Goal: Book appointment/travel/reservation

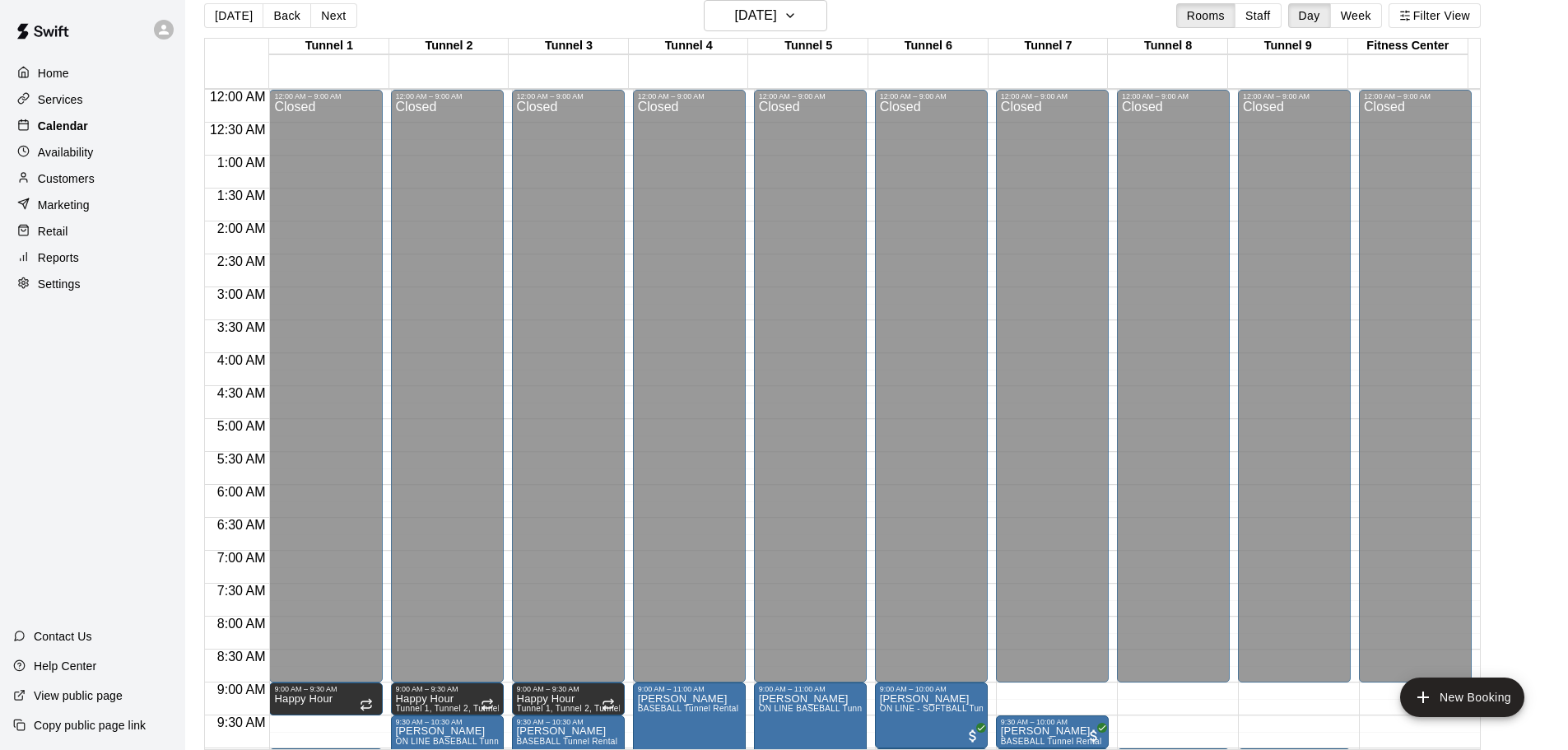
scroll to position [593, 0]
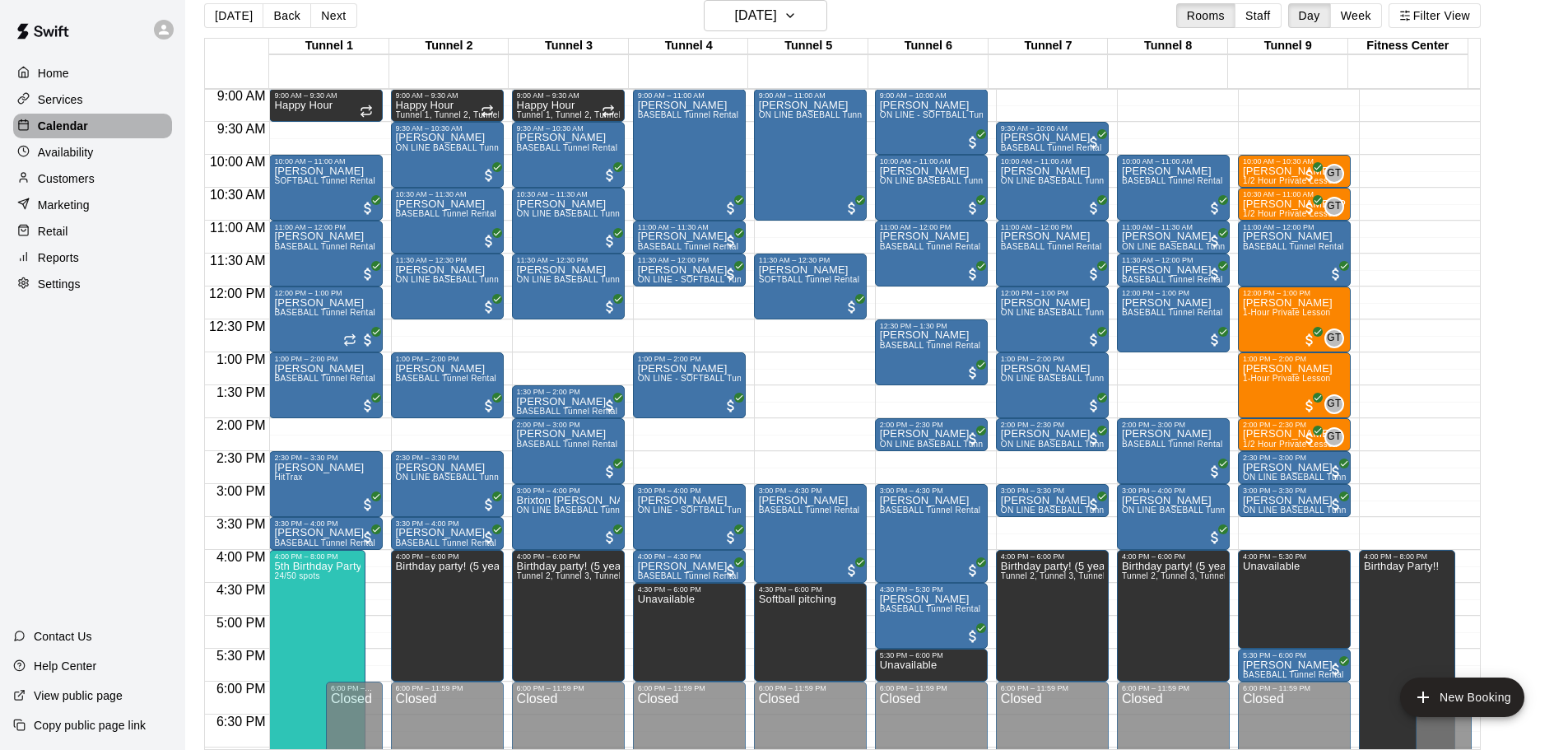
click at [103, 125] on div "Calendar" at bounding box center [92, 125] width 159 height 24
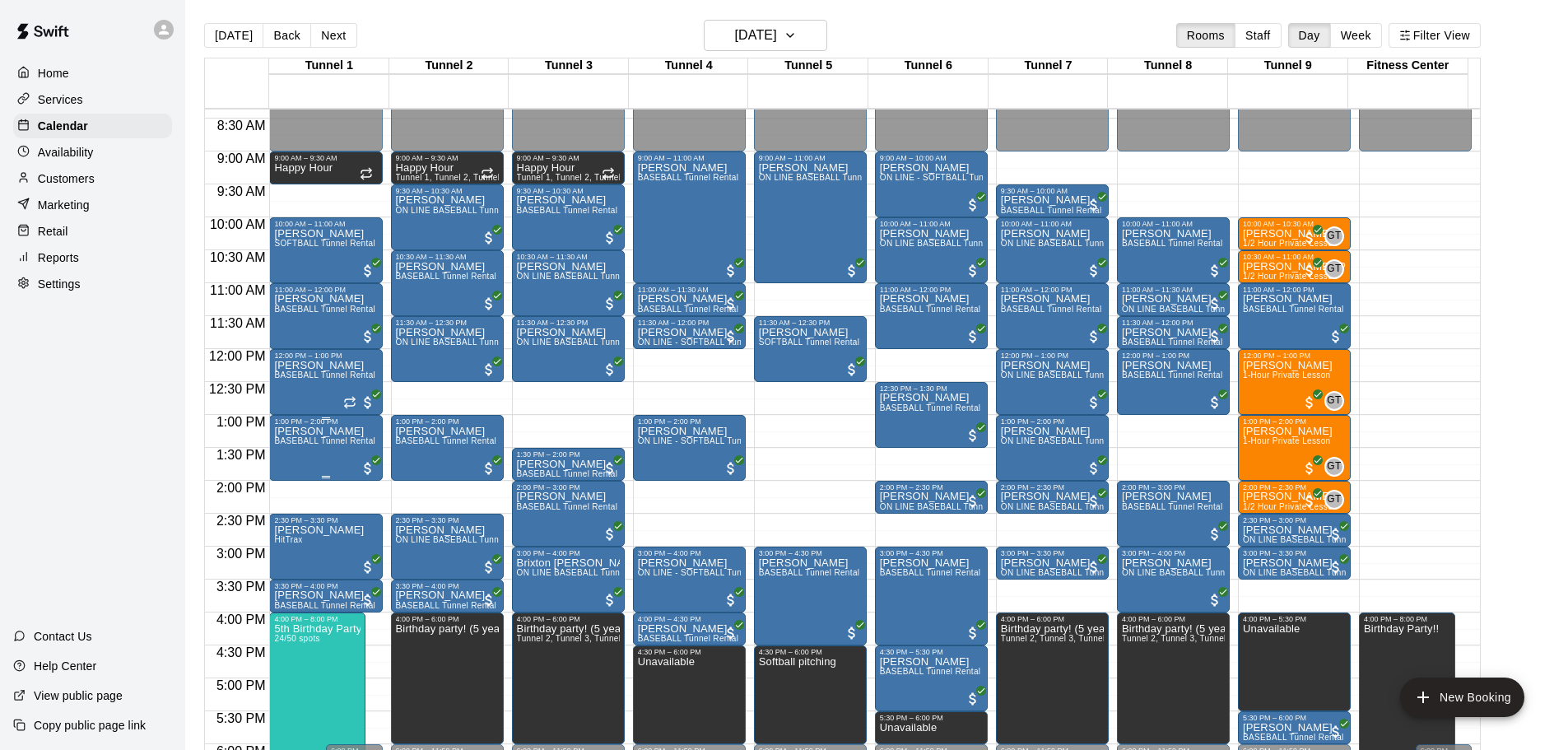
scroll to position [511, 0]
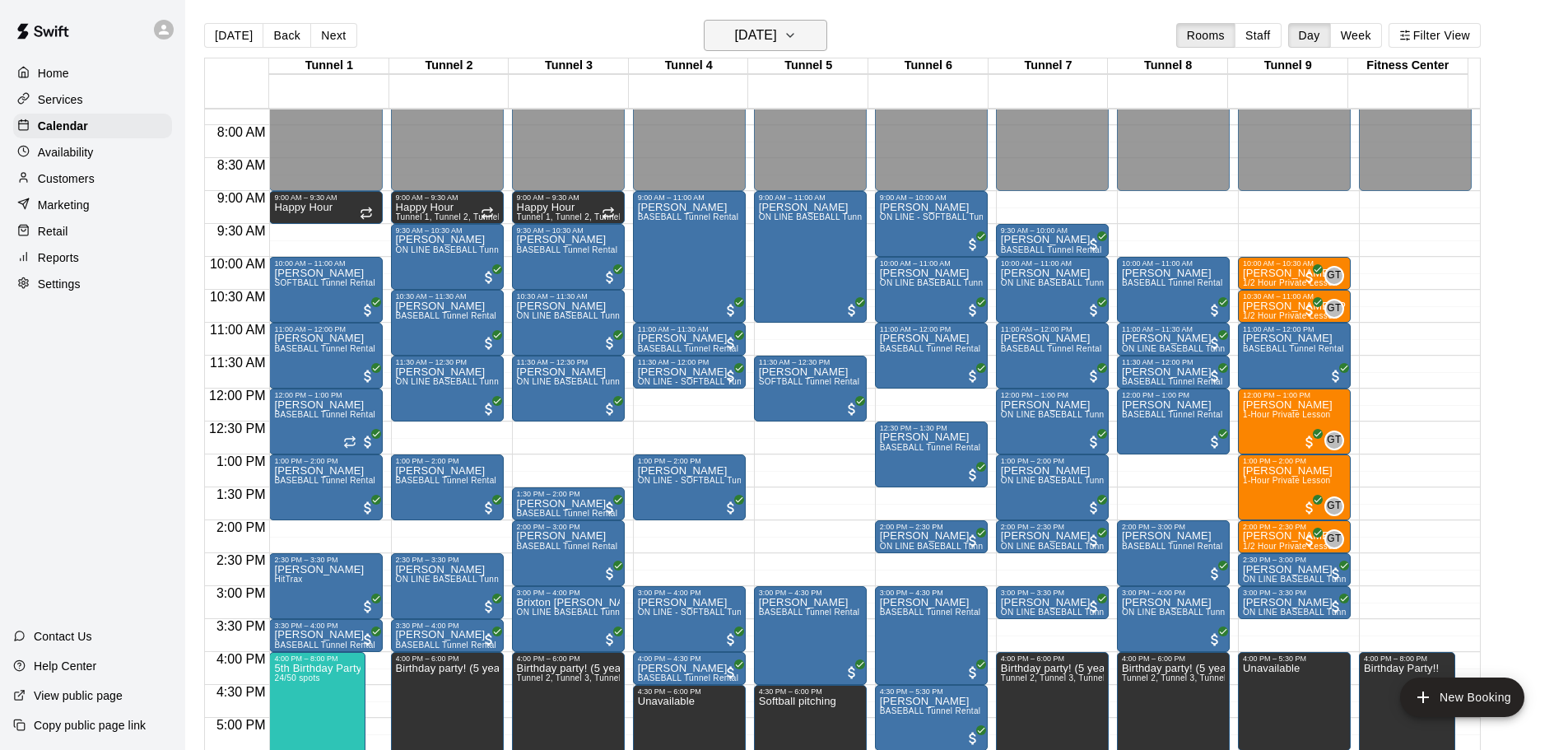
click at [775, 44] on h6 "[DATE]" at bounding box center [756, 35] width 42 height 23
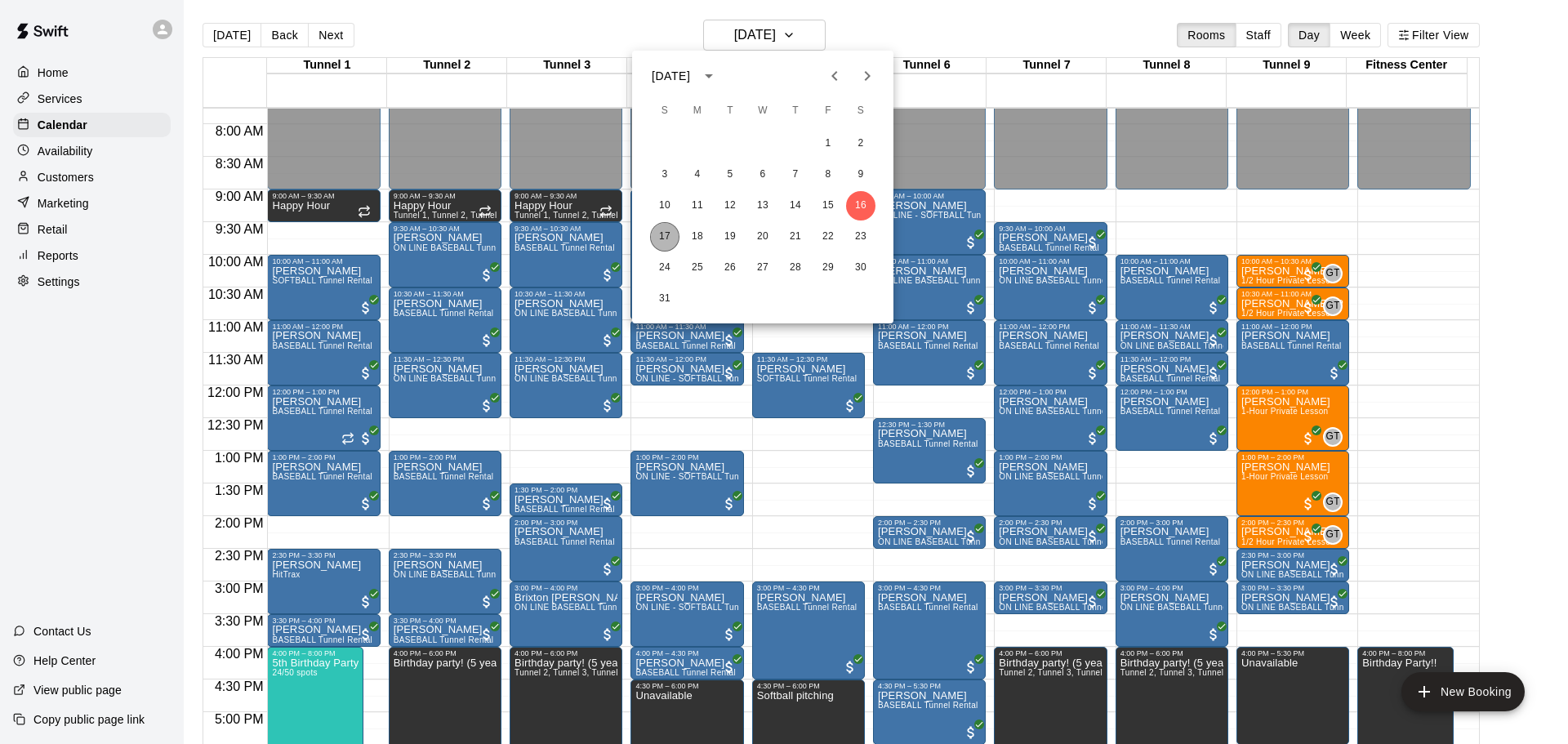
click at [664, 231] on button "17" at bounding box center [665, 237] width 29 height 29
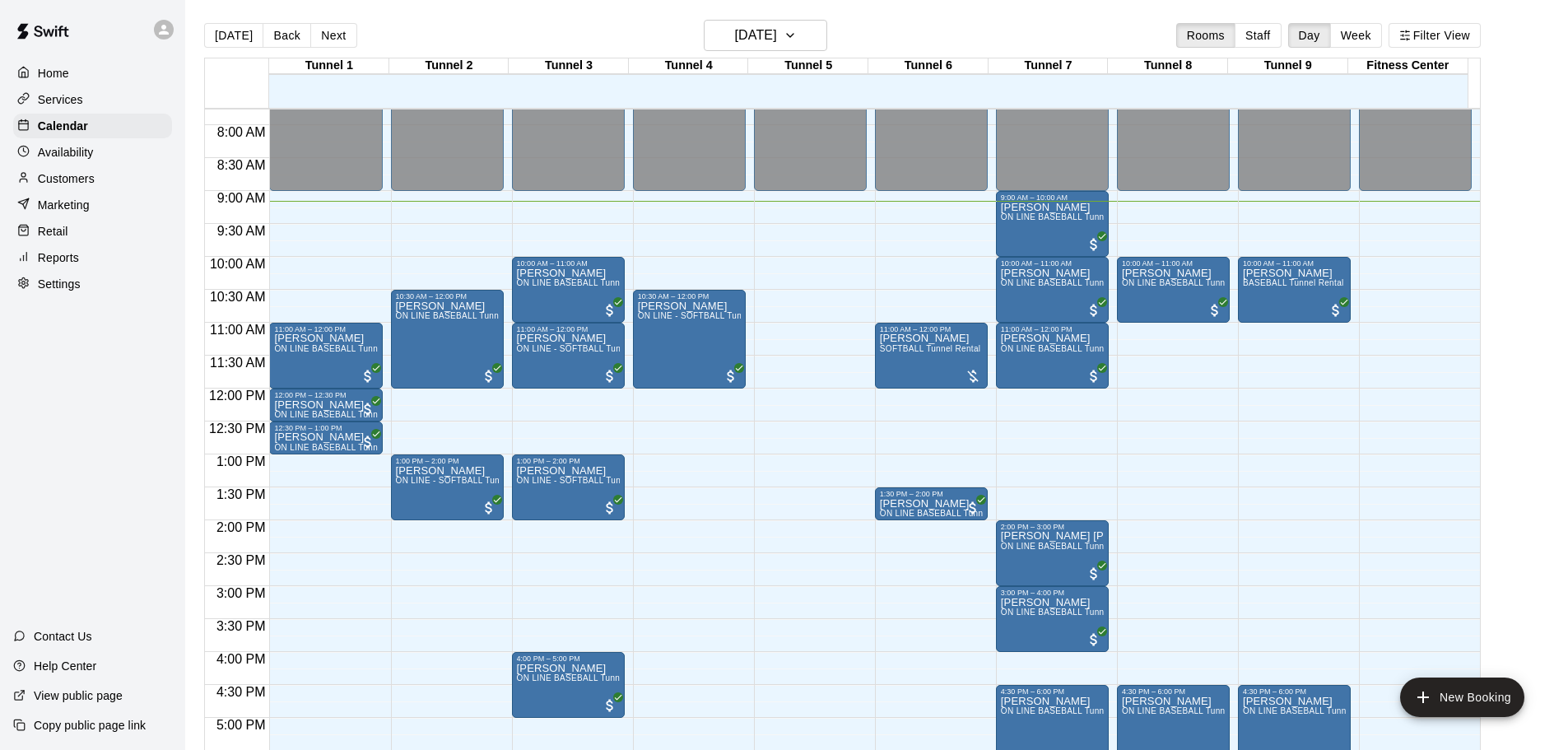
click at [1281, 409] on div "12:00 AM – 9:00 AM Closed 10:00 AM – 11:00 AM [PERSON_NAME] BASEBALL Tunnel Ren…" at bounding box center [1294, 389] width 113 height 1581
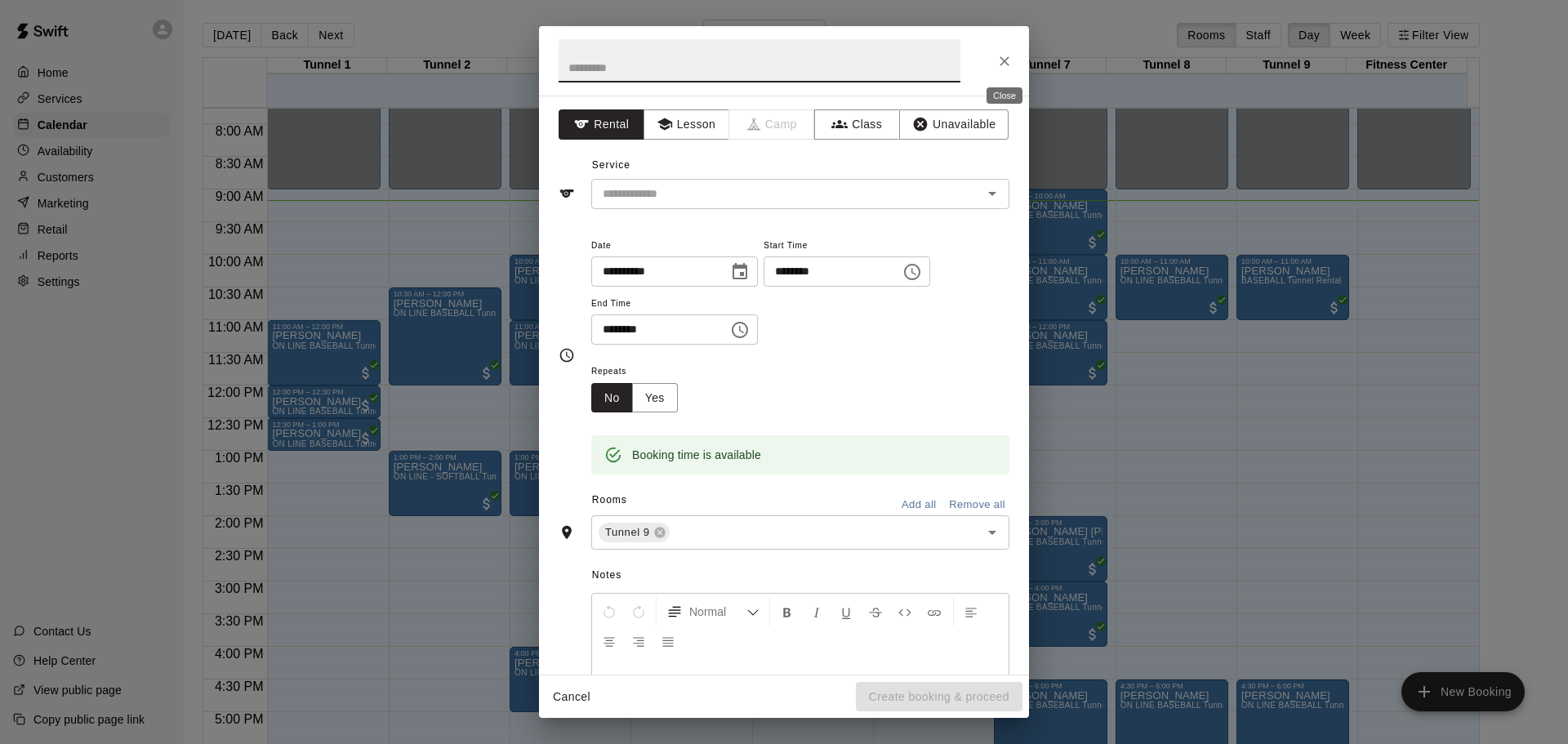
click at [1014, 60] on button "Close" at bounding box center [1004, 61] width 29 height 29
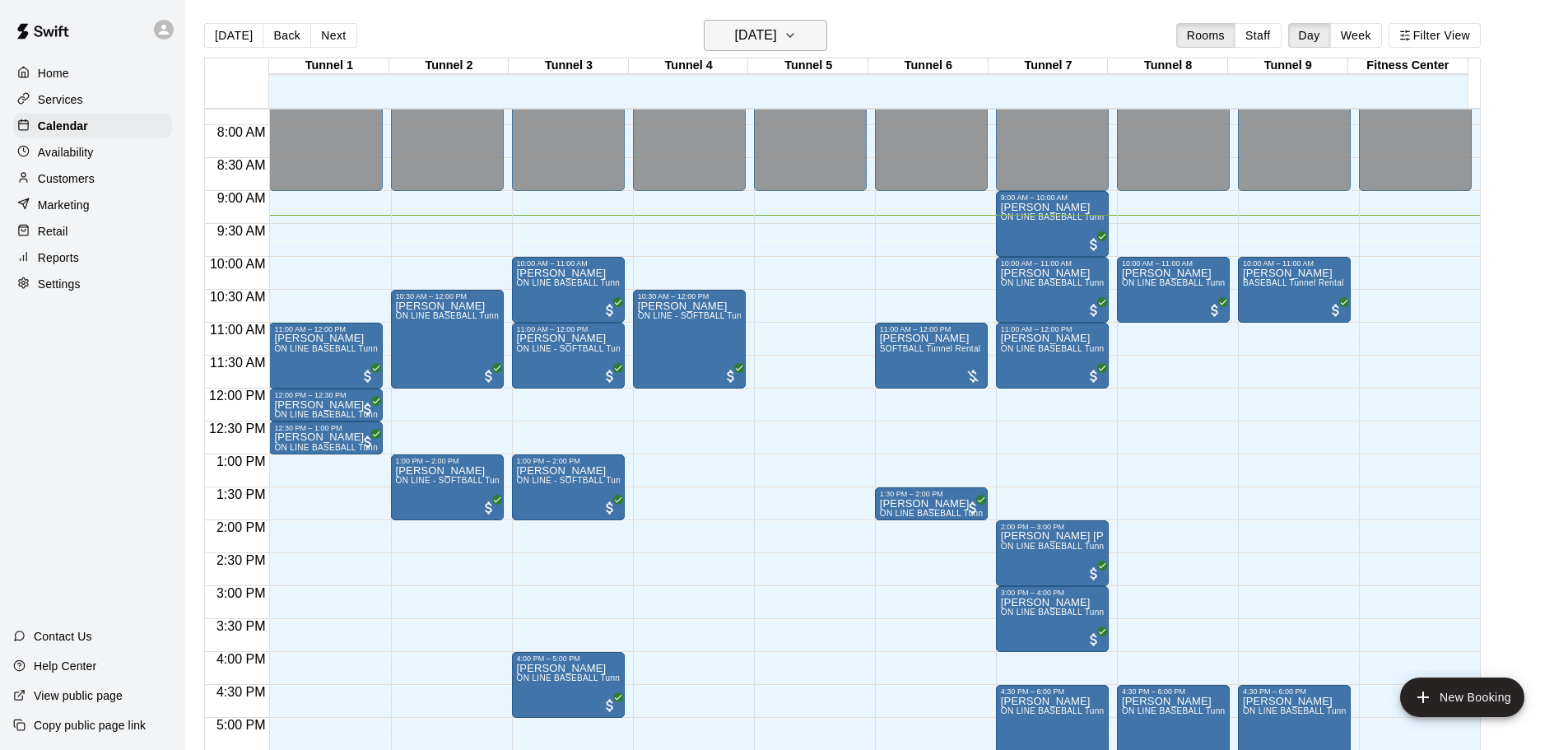
click at [764, 33] on h6 "[DATE]" at bounding box center [756, 35] width 42 height 23
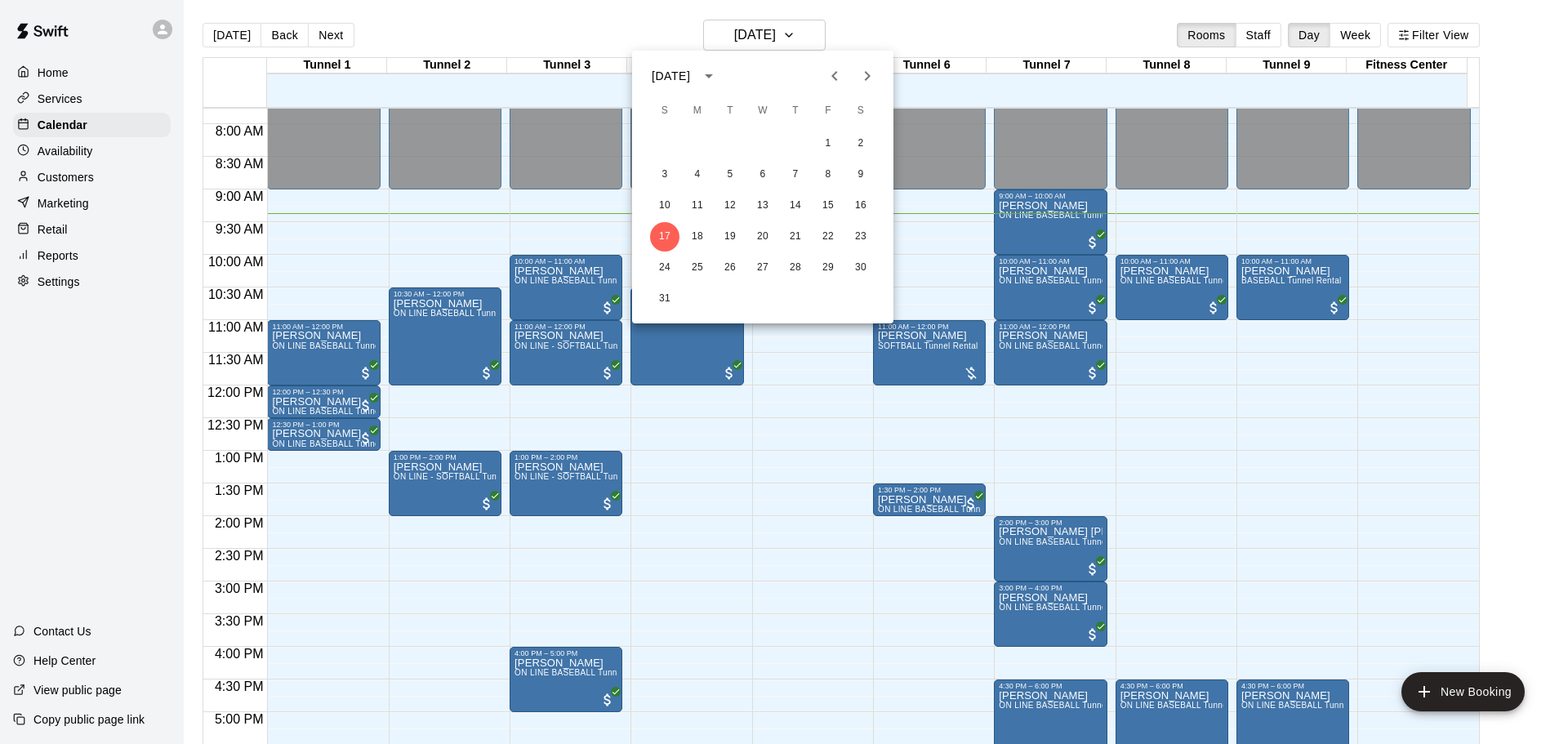
click at [382, 27] on div at bounding box center [784, 372] width 1568 height 744
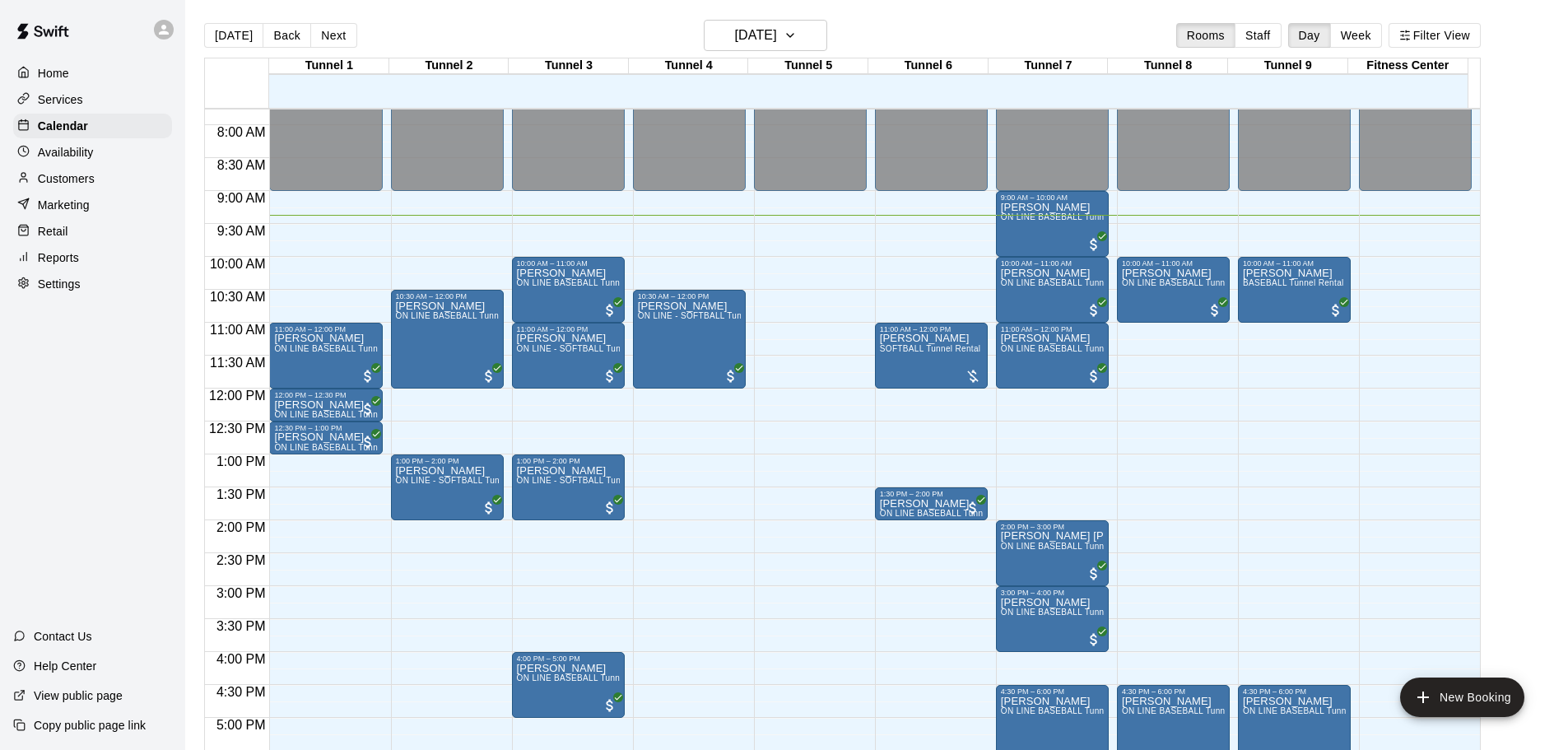
click at [107, 173] on div "Customers" at bounding box center [92, 178] width 159 height 24
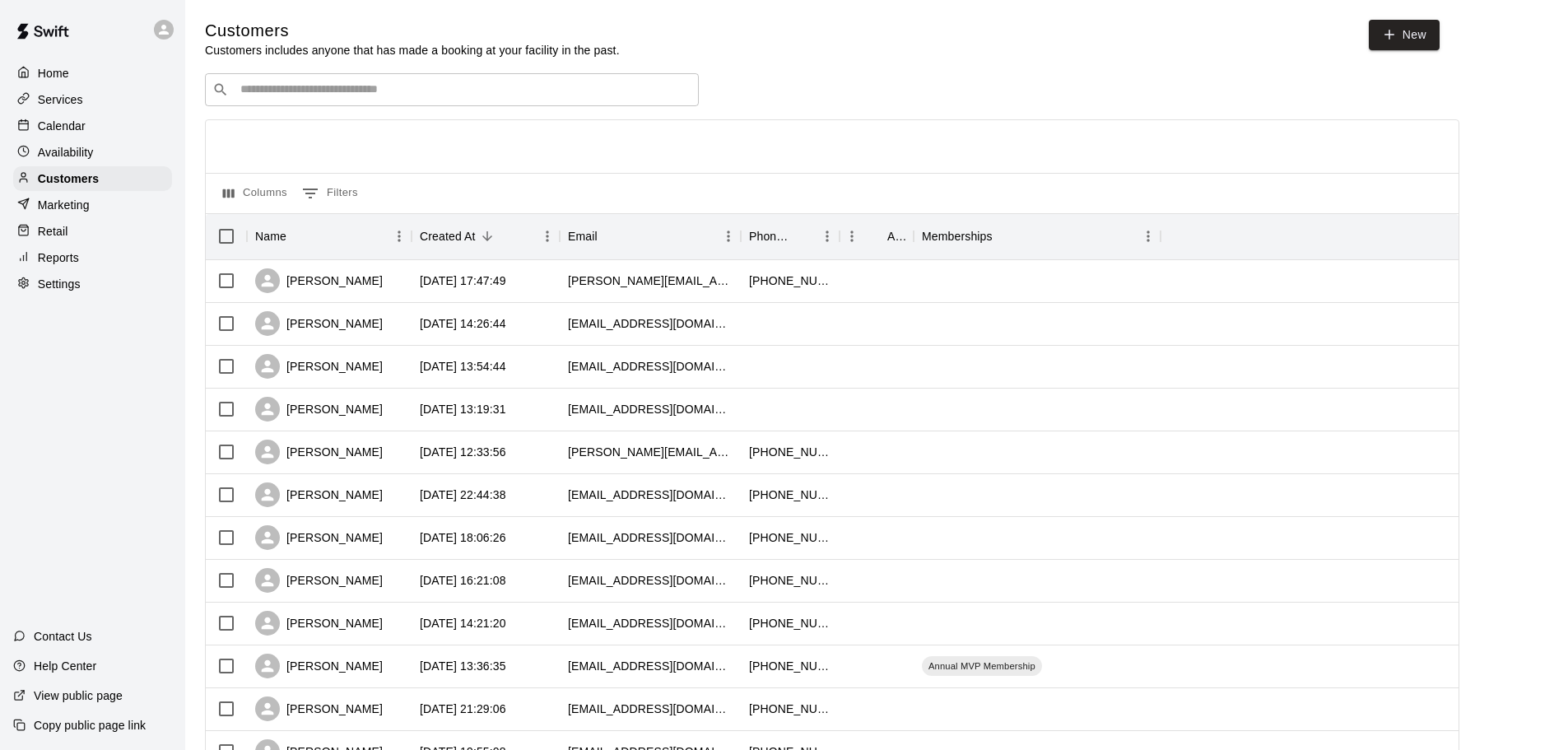
click at [562, 84] on input "Search customers by name or email" at bounding box center [464, 89] width 456 height 17
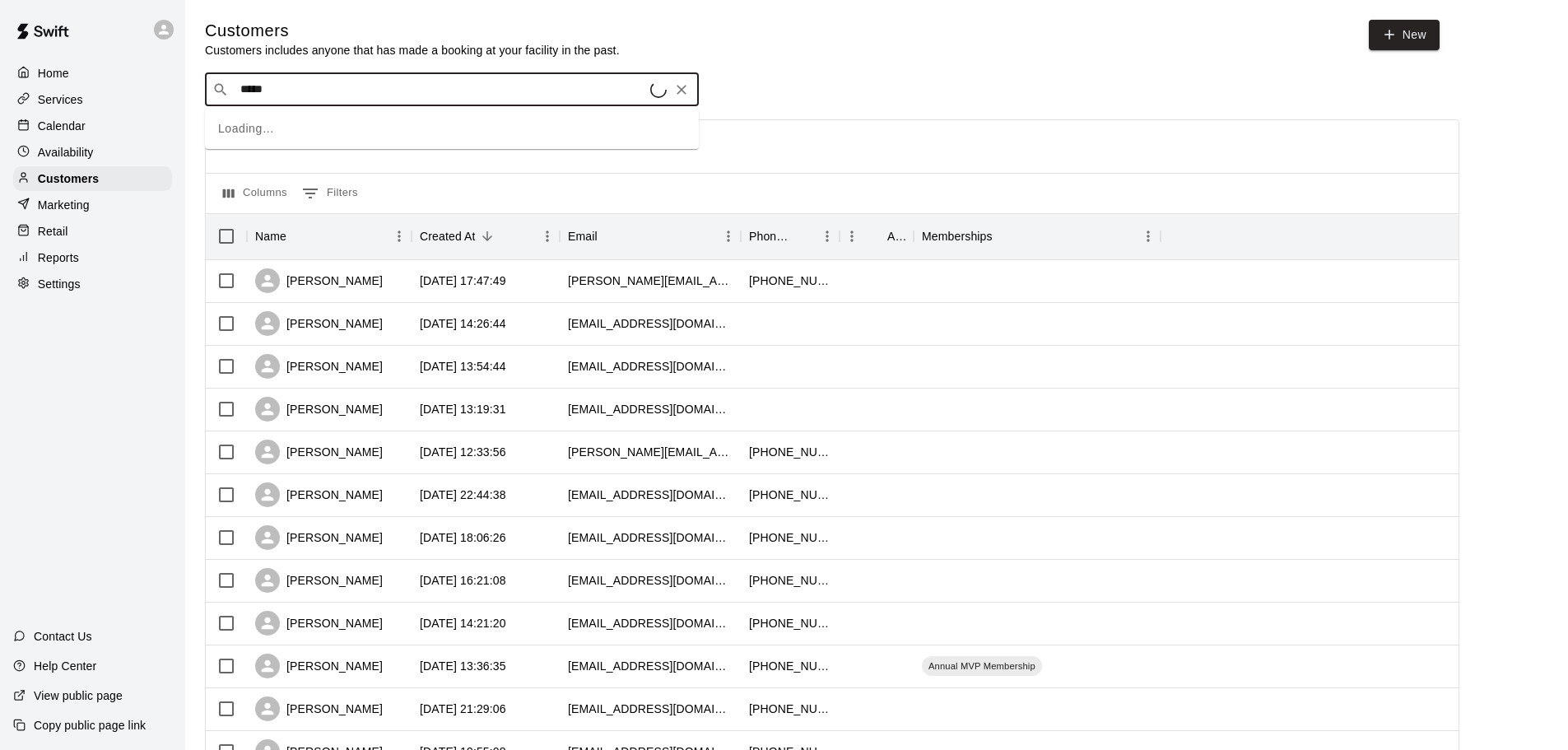
type input "******"
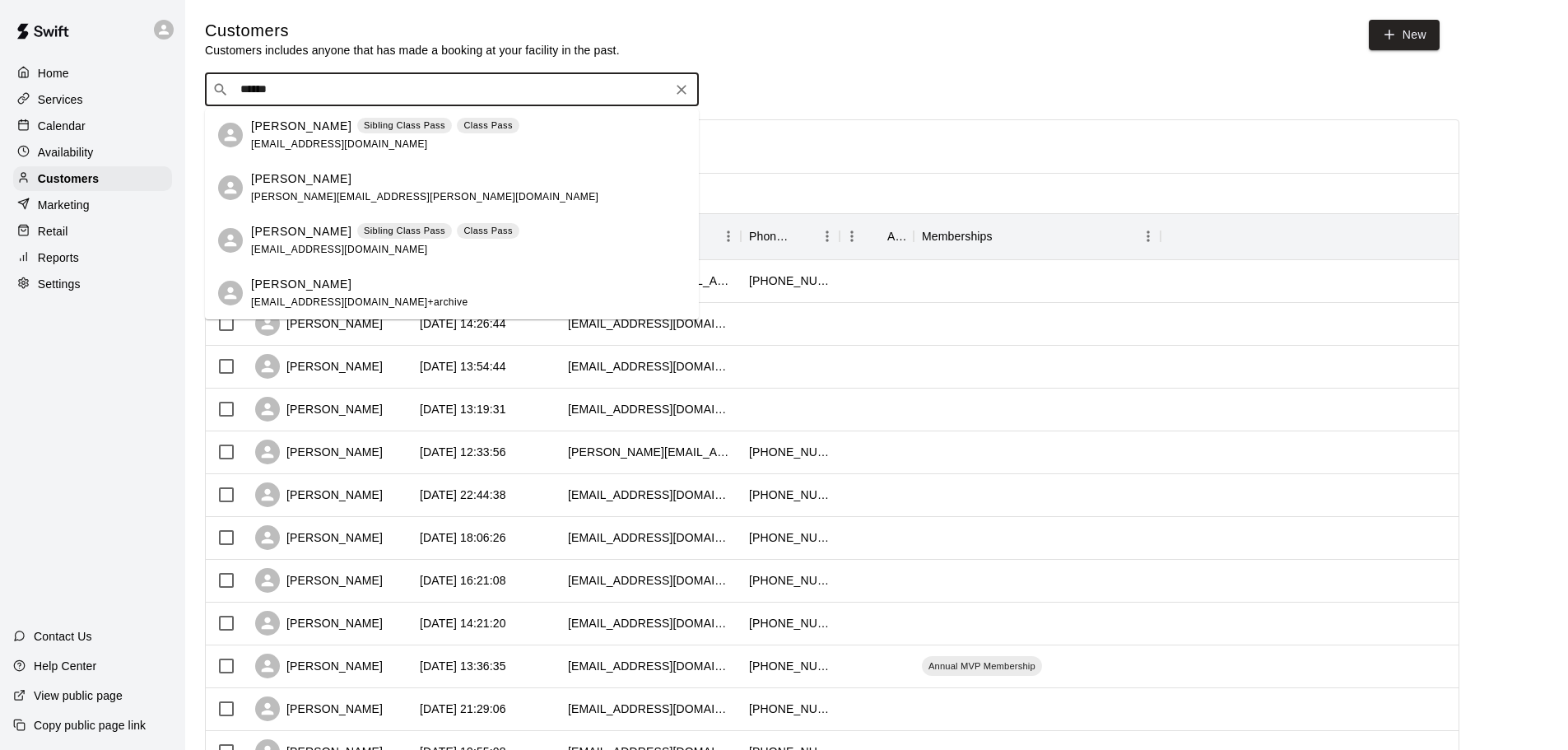
click at [372, 139] on div "[PERSON_NAME] Sibling Class Pass Class Pass [EMAIL_ADDRESS][DOMAIN_NAME]" at bounding box center [386, 135] width 268 height 35
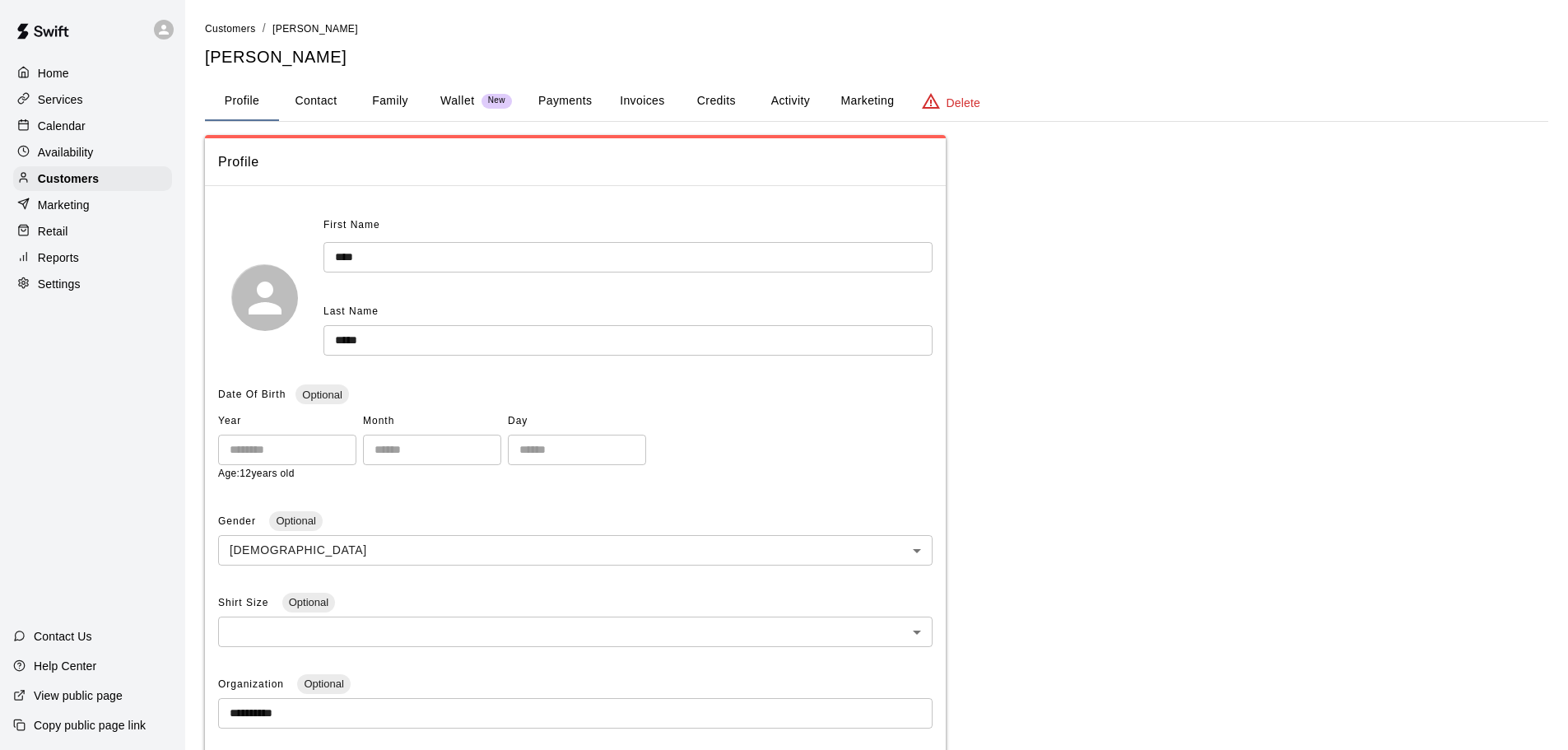
click at [330, 113] on button "Contact" at bounding box center [316, 101] width 74 height 39
select select "**"
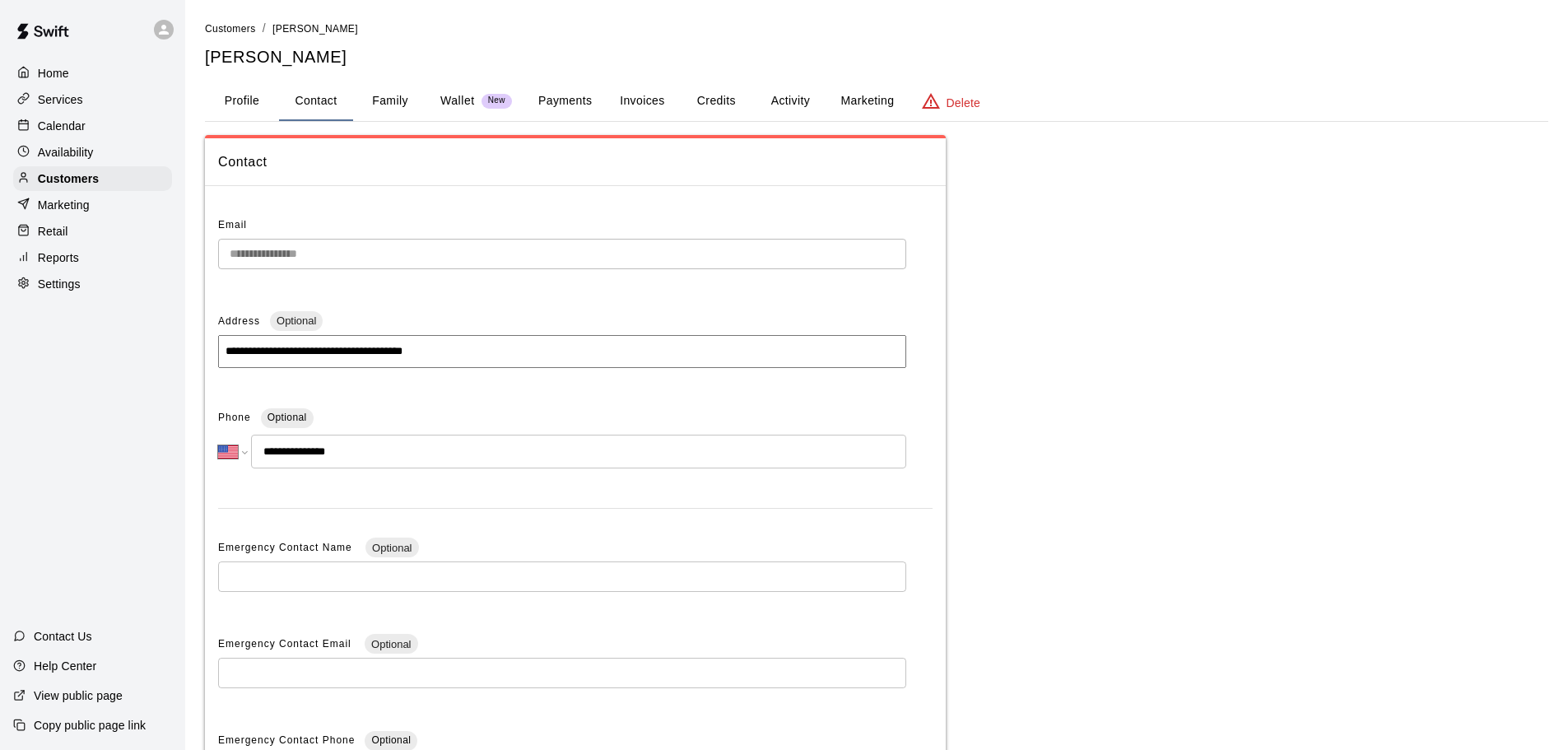
click at [413, 106] on button "Family" at bounding box center [391, 101] width 74 height 39
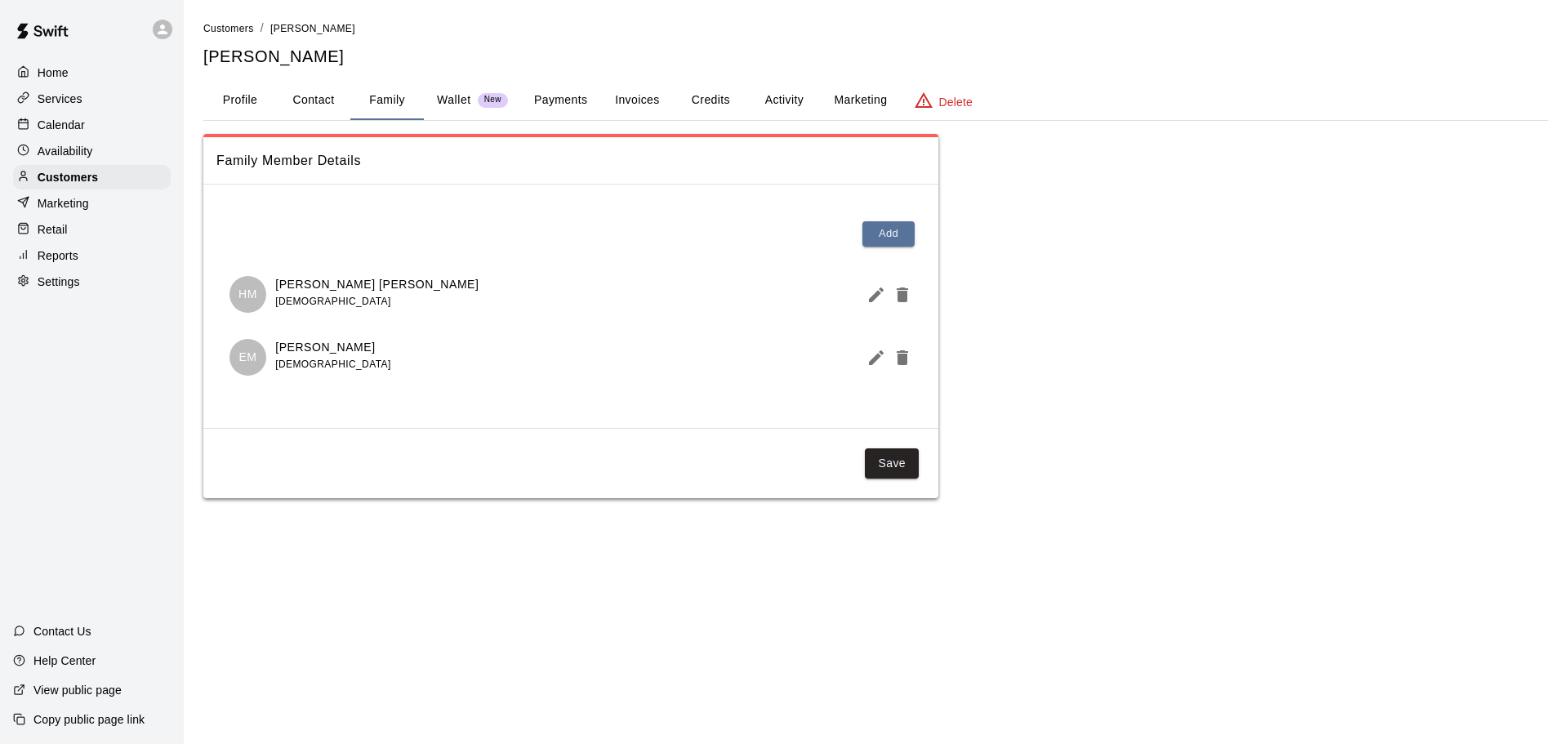
click at [452, 102] on p "Wallet" at bounding box center [453, 100] width 34 height 17
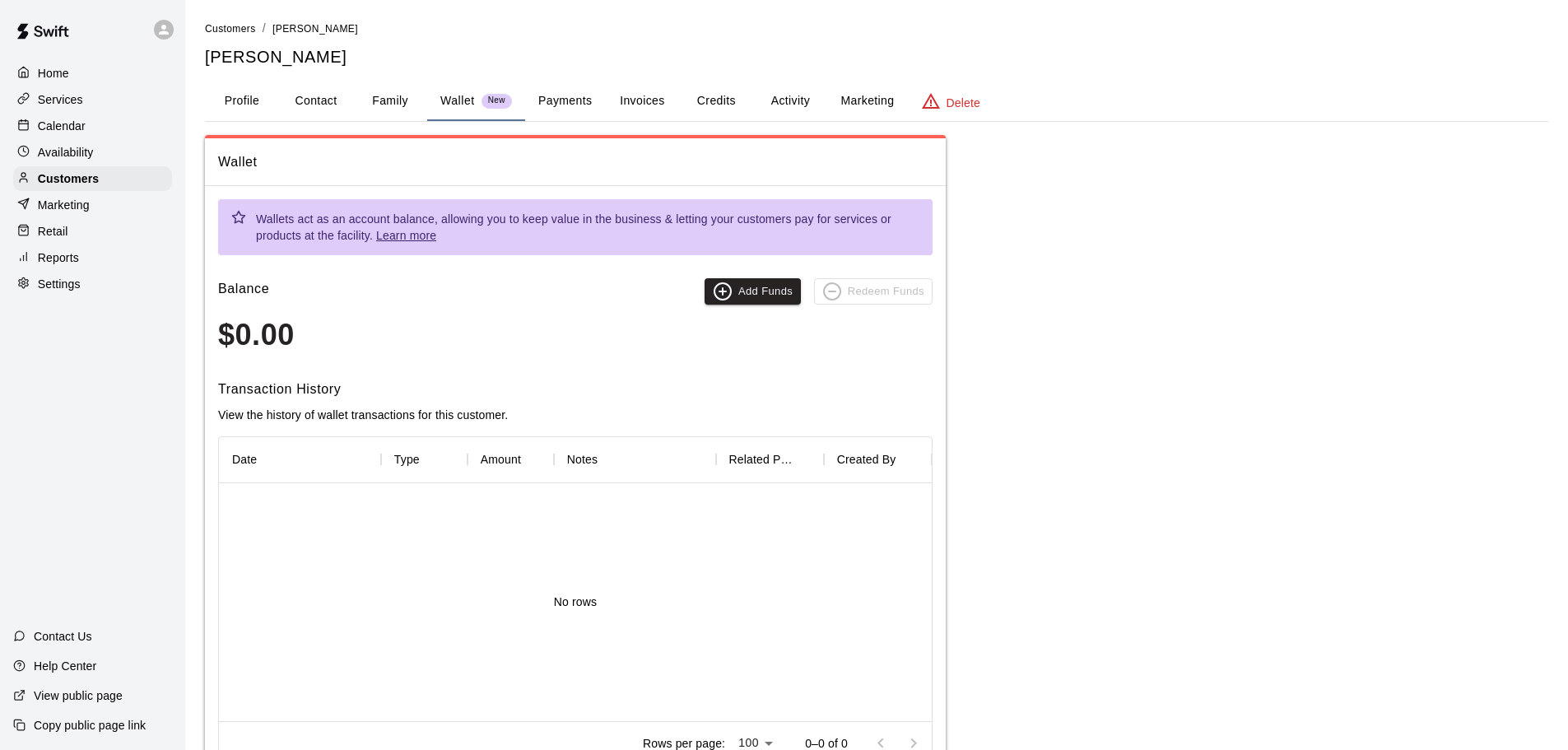
click at [379, 100] on button "Family" at bounding box center [391, 101] width 74 height 39
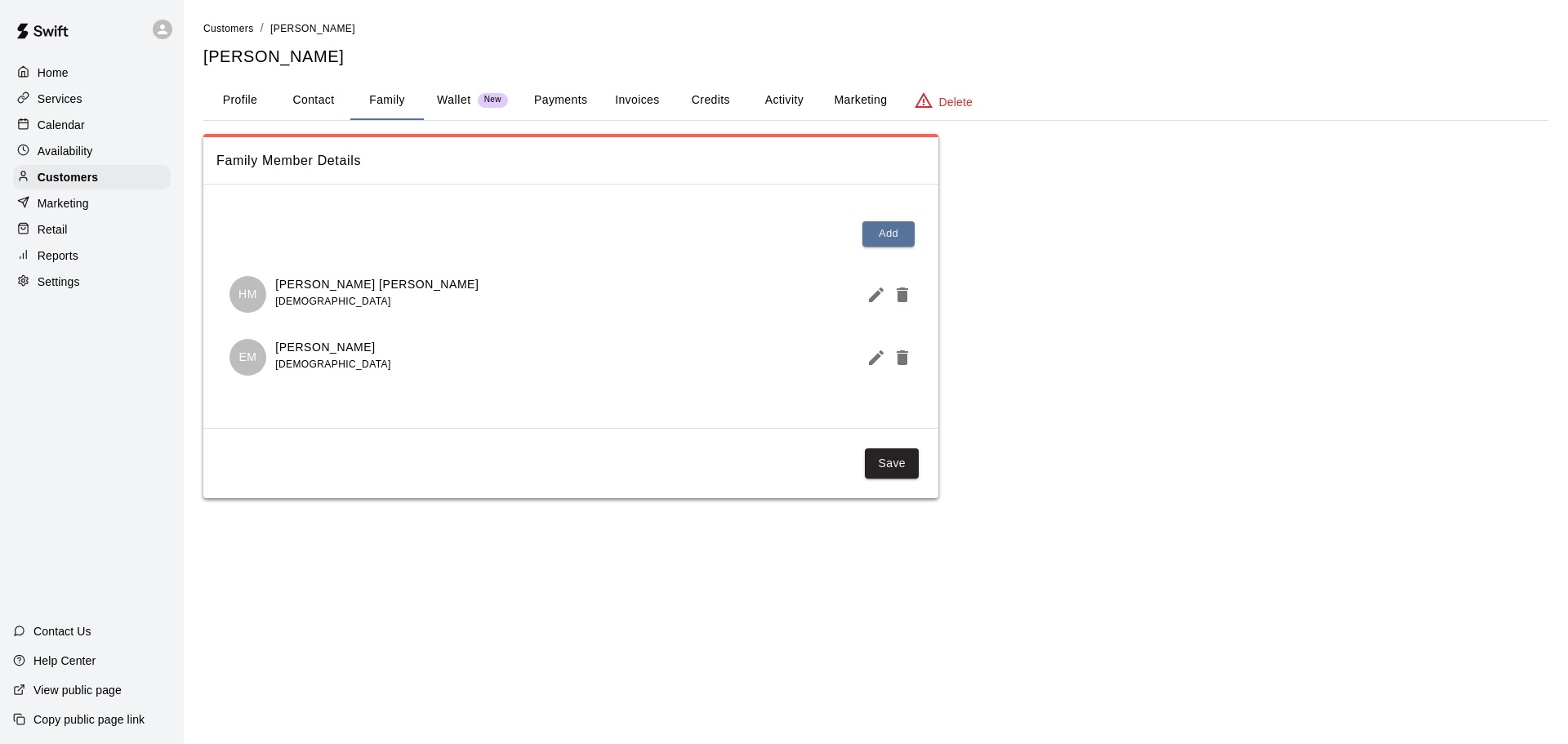
click at [557, 99] on button "Payments" at bounding box center [561, 100] width 80 height 39
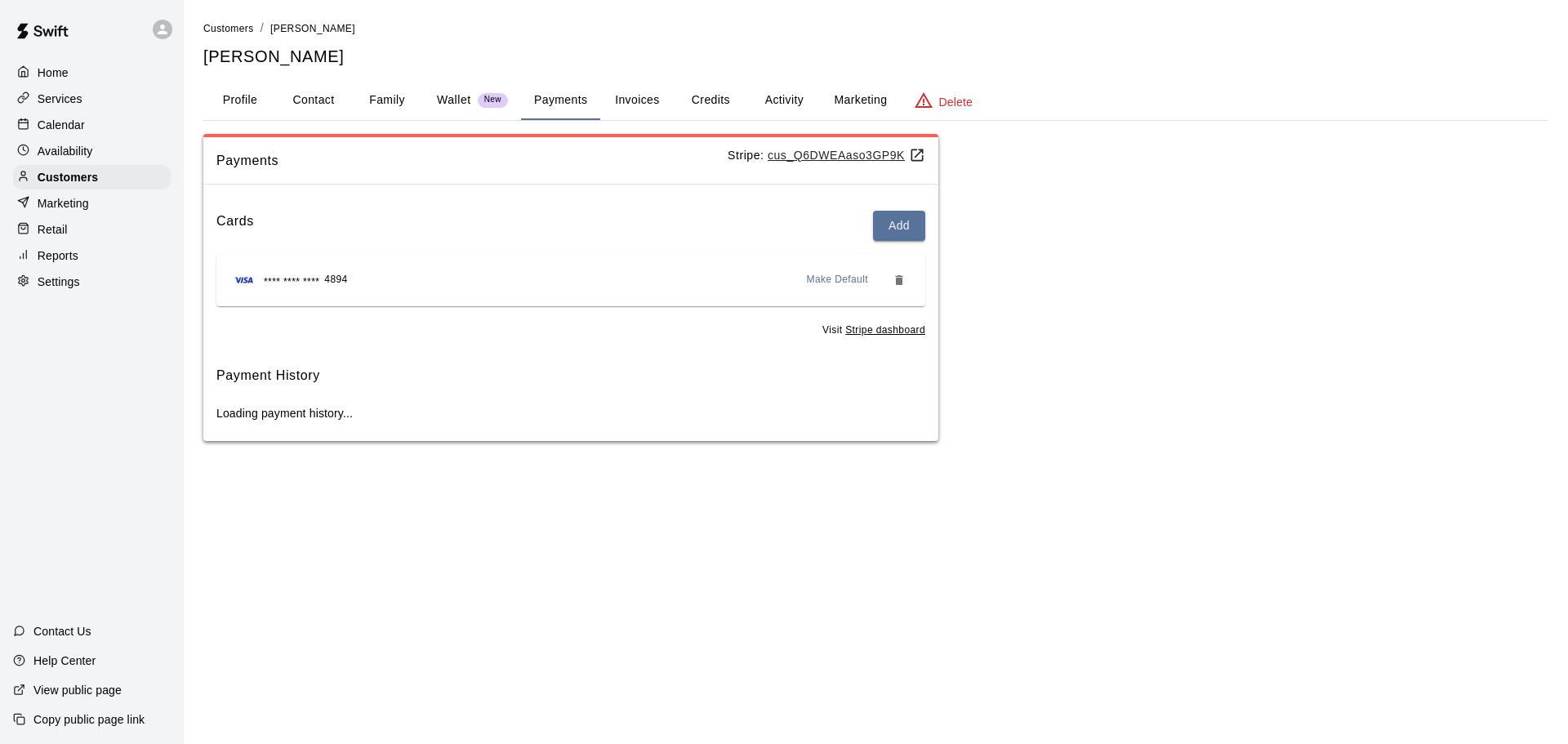
click at [614, 91] on button "Invoices" at bounding box center [637, 100] width 74 height 39
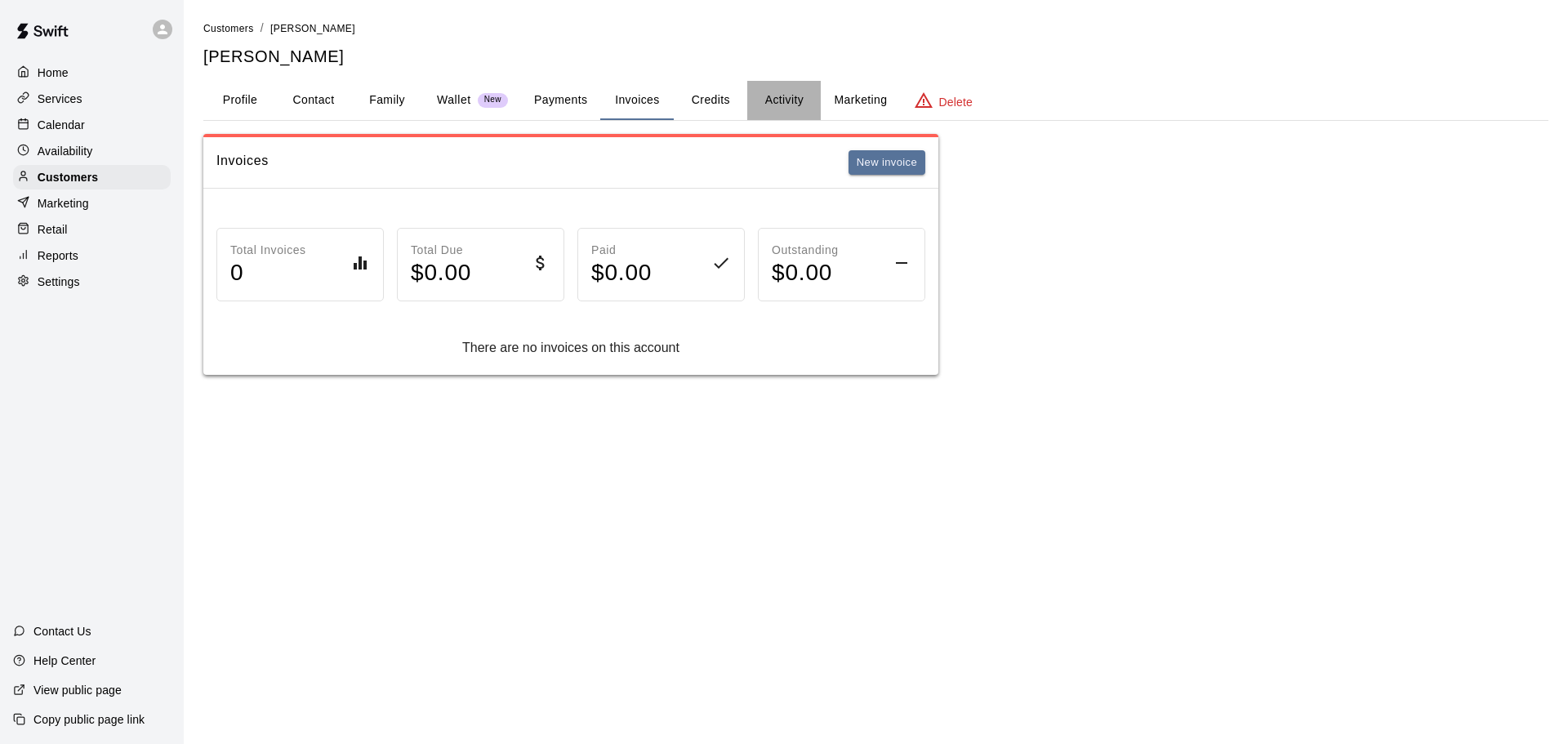
click at [795, 106] on button "Activity" at bounding box center [784, 100] width 74 height 39
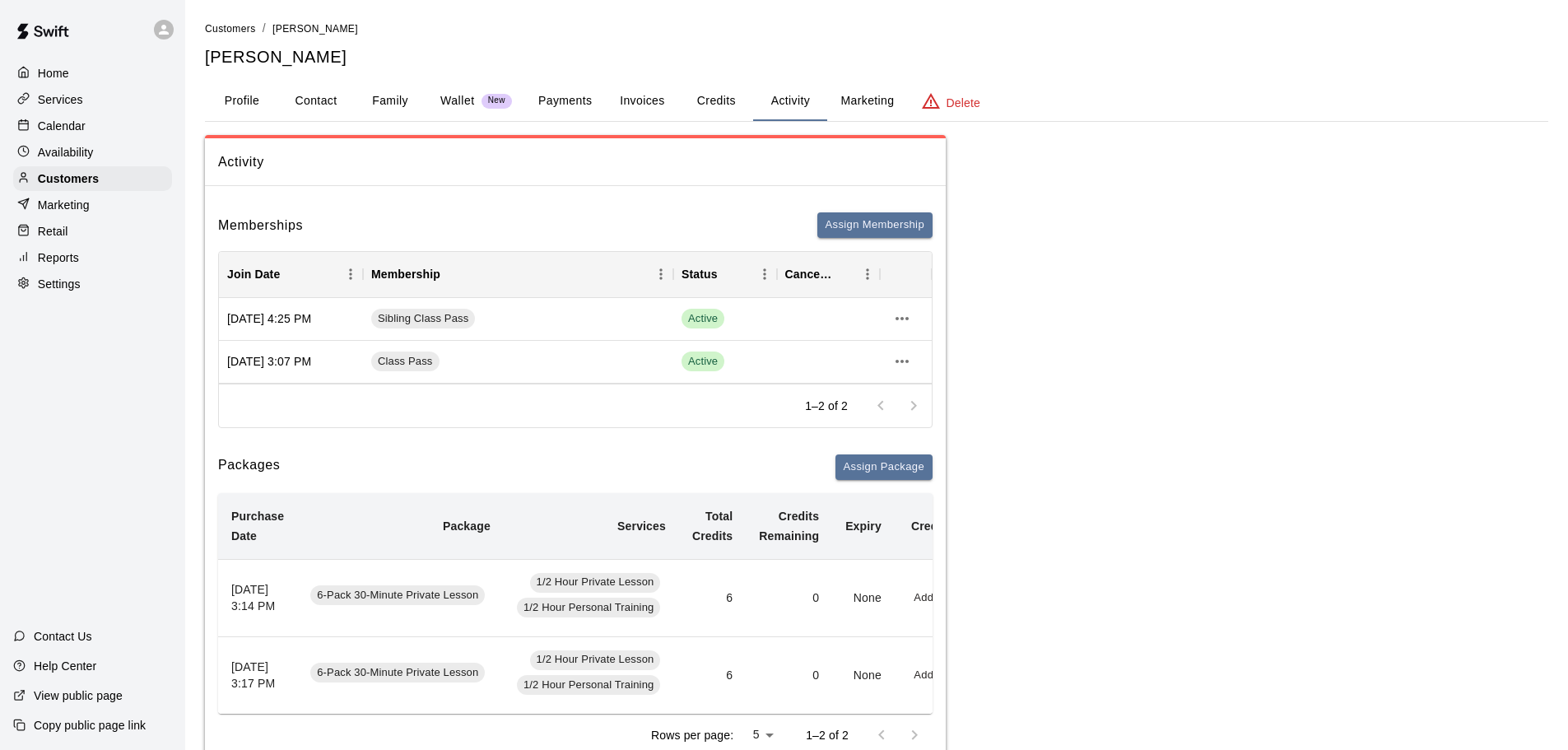
click at [65, 130] on p "Calendar" at bounding box center [62, 125] width 48 height 17
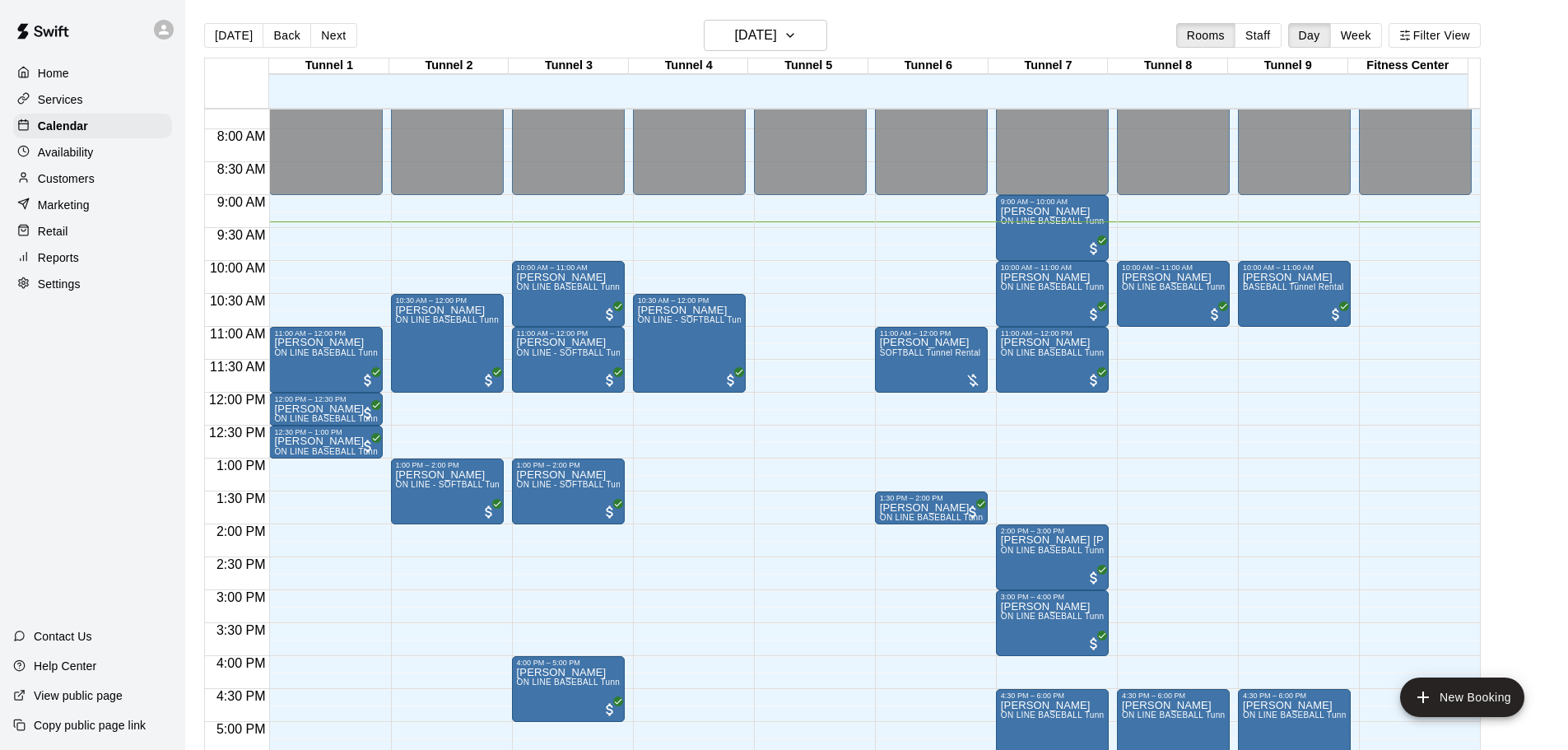
scroll to position [537, 0]
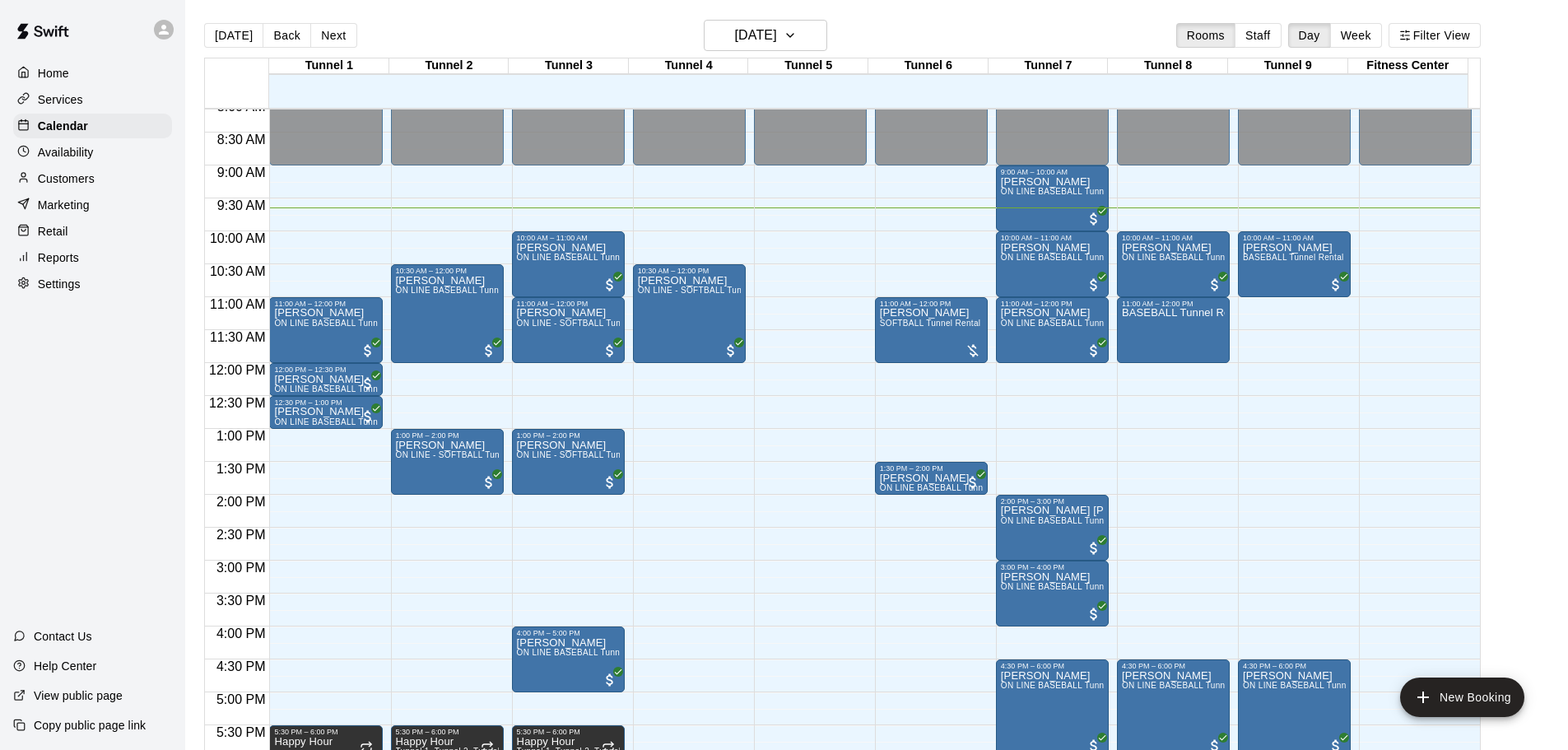
drag, startPoint x: 44, startPoint y: 474, endPoint x: 1523, endPoint y: 227, distance: 1499.5
click at [1523, 227] on main "[DATE] Back [DATE][DATE] Rooms Staff Day Week Filter View Tunnel 1 17 [GEOGRAPH…" at bounding box center [877, 395] width 1370 height 750
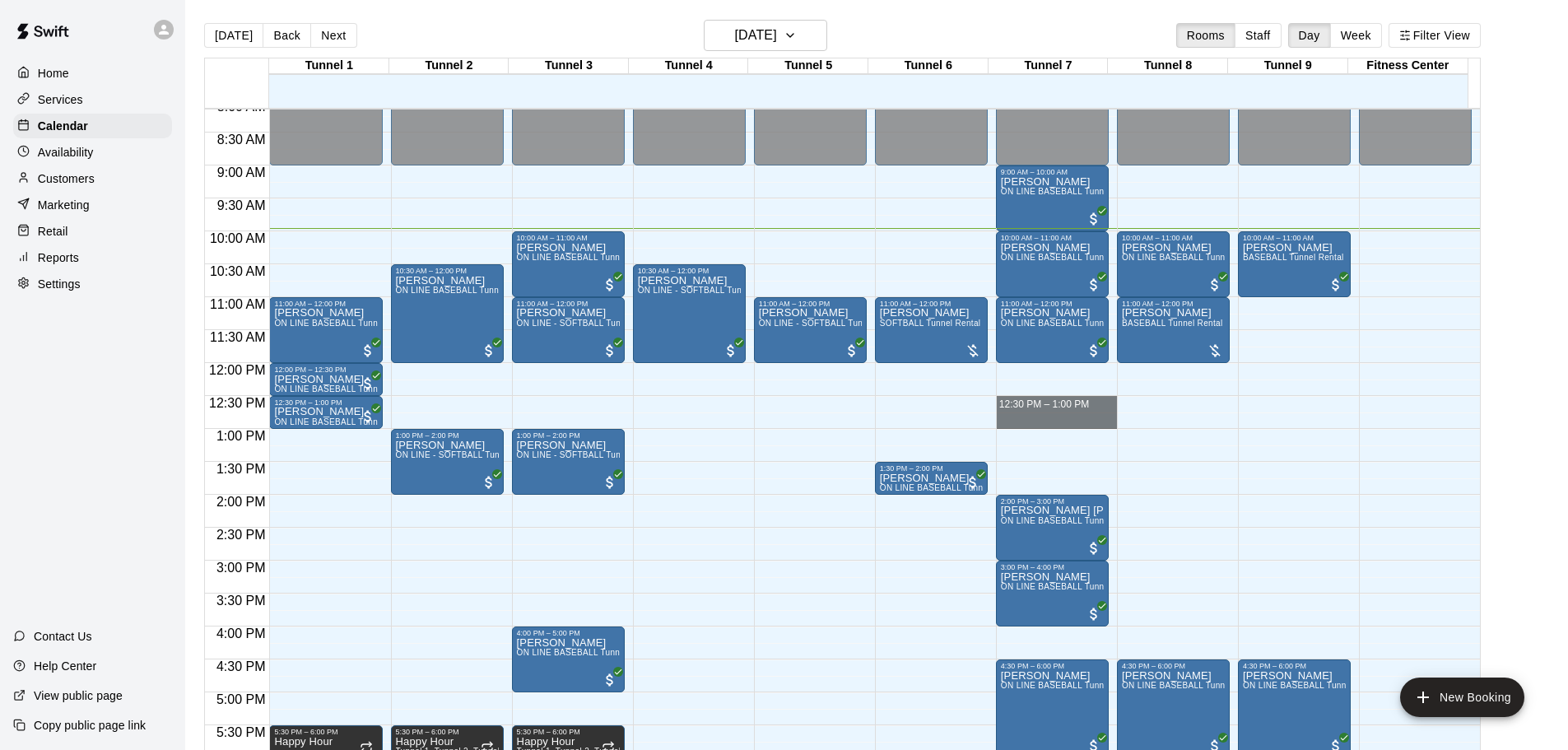
drag, startPoint x: 1053, startPoint y: 400, endPoint x: 1056, endPoint y: 425, distance: 25.2
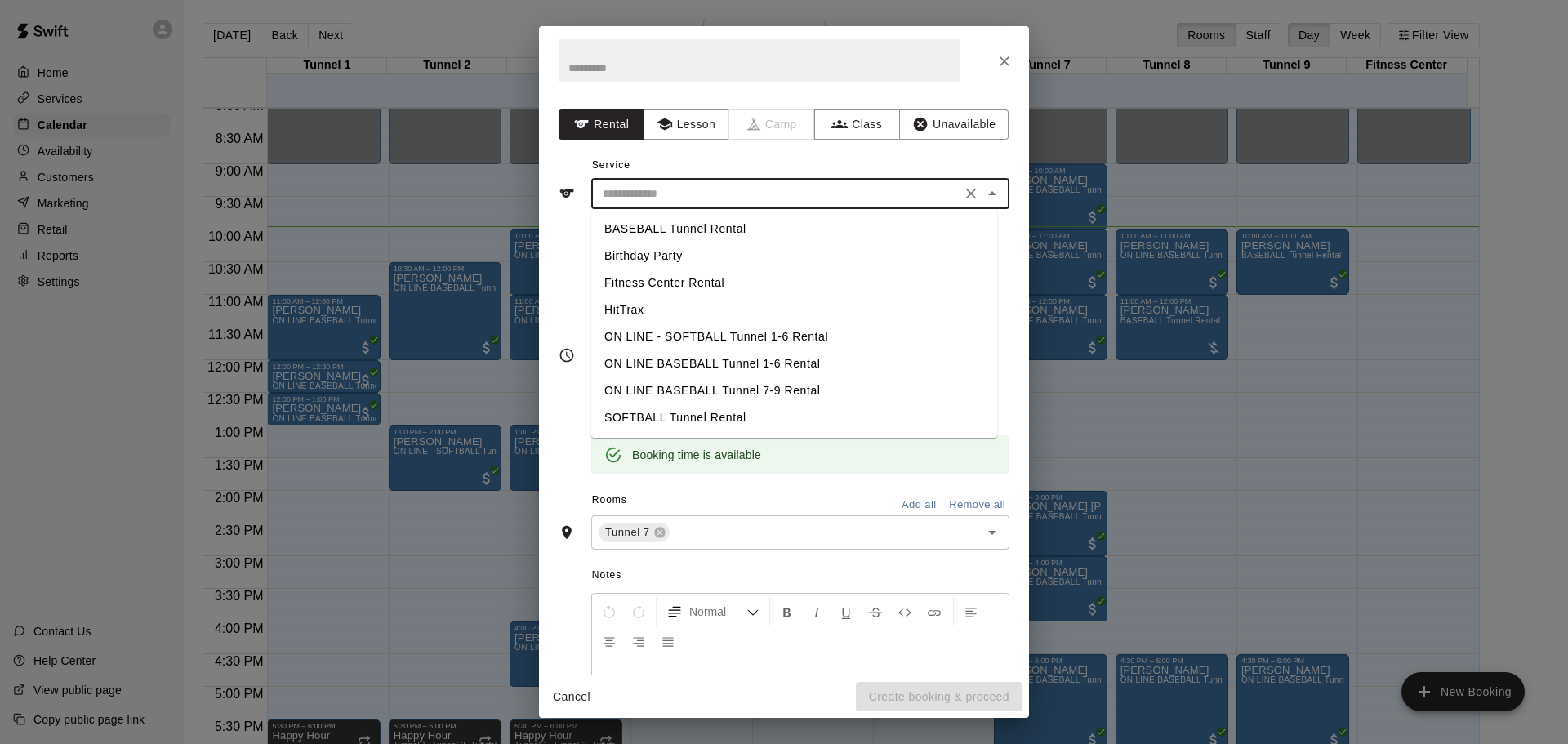
click at [752, 185] on input "text" at bounding box center [776, 193] width 360 height 20
click at [722, 225] on li "BASEBALL Tunnel Rental" at bounding box center [794, 229] width 406 height 27
type input "**********"
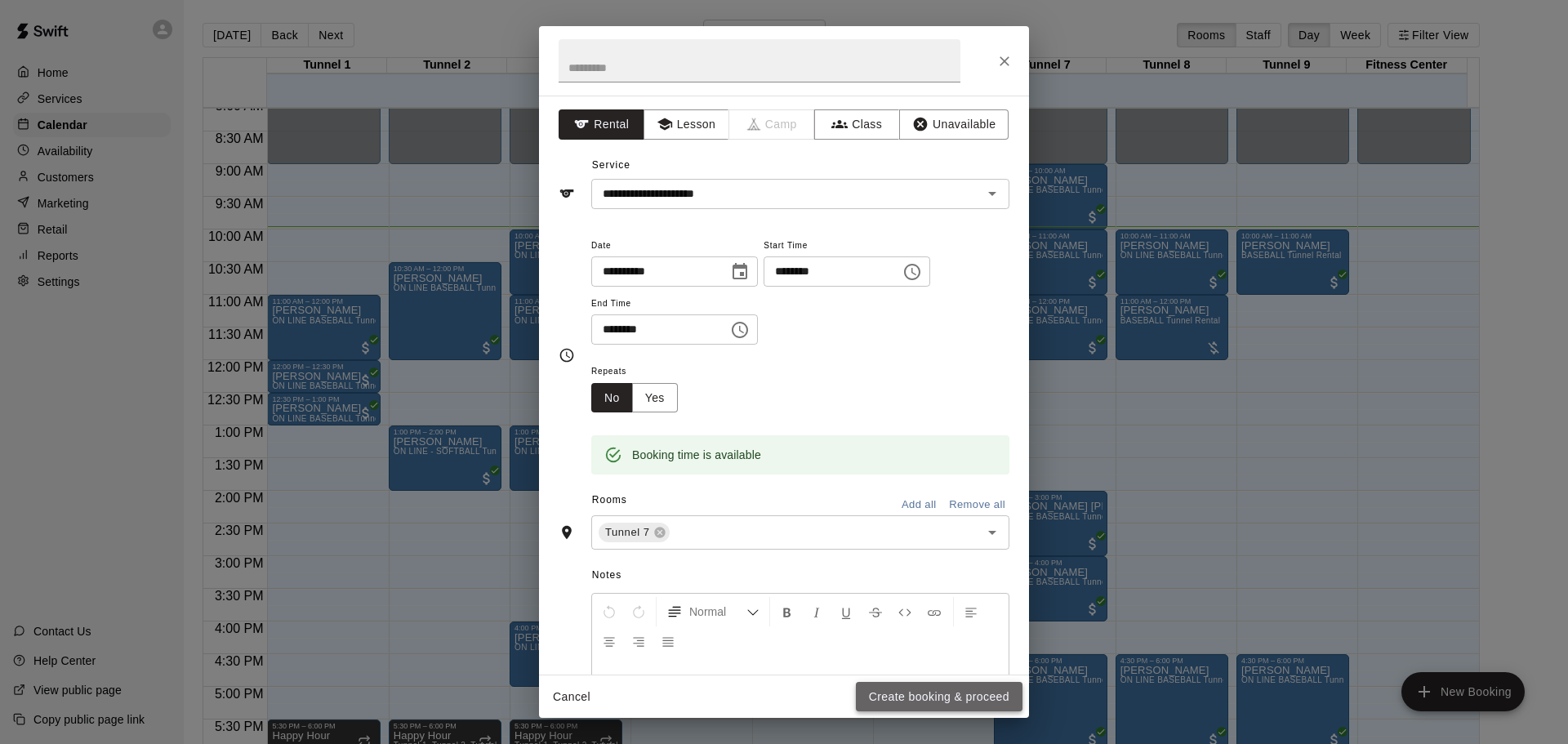
click at [943, 702] on button "Create booking & proceed" at bounding box center [939, 696] width 167 height 30
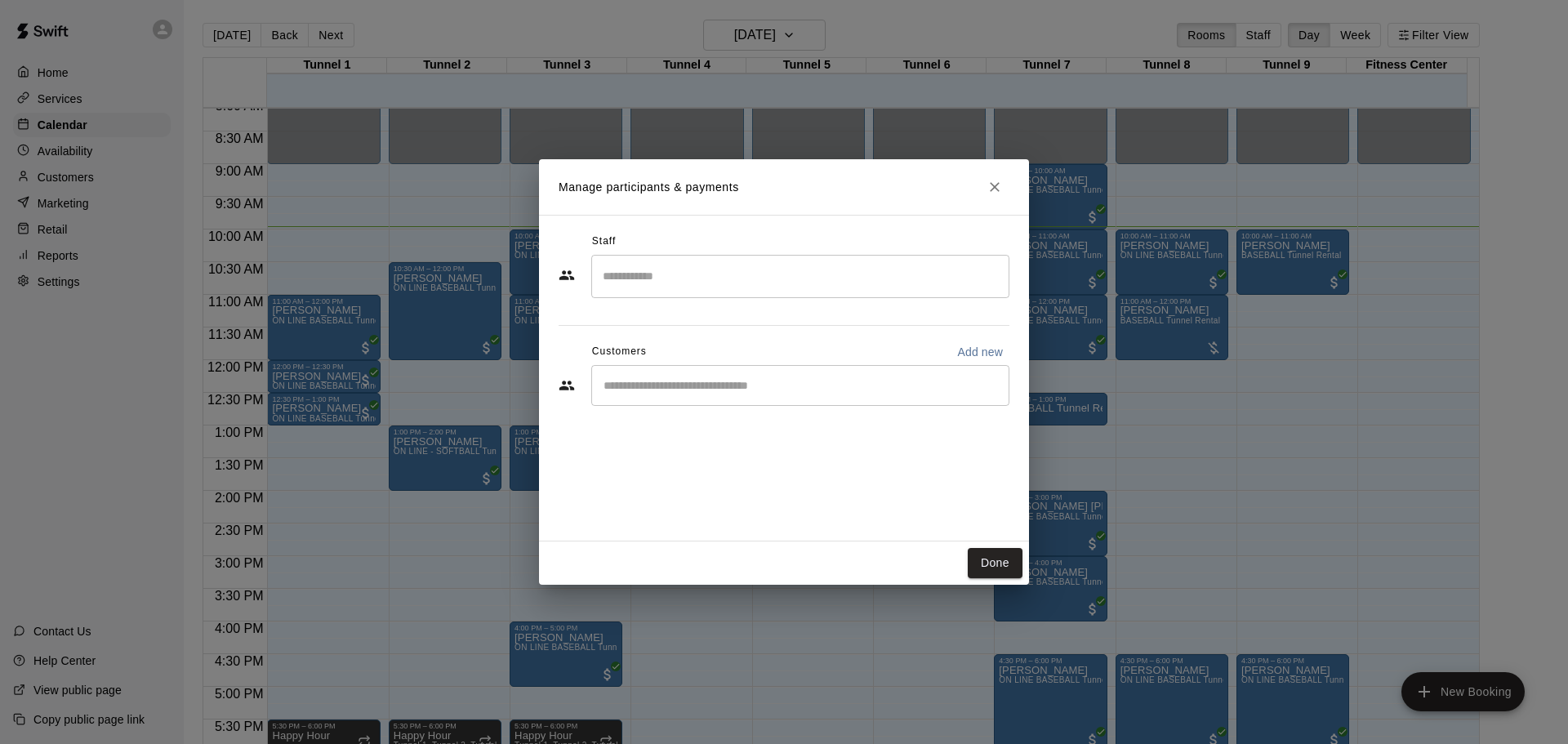
click at [677, 393] on input "Start typing to search customers..." at bounding box center [801, 386] width 404 height 17
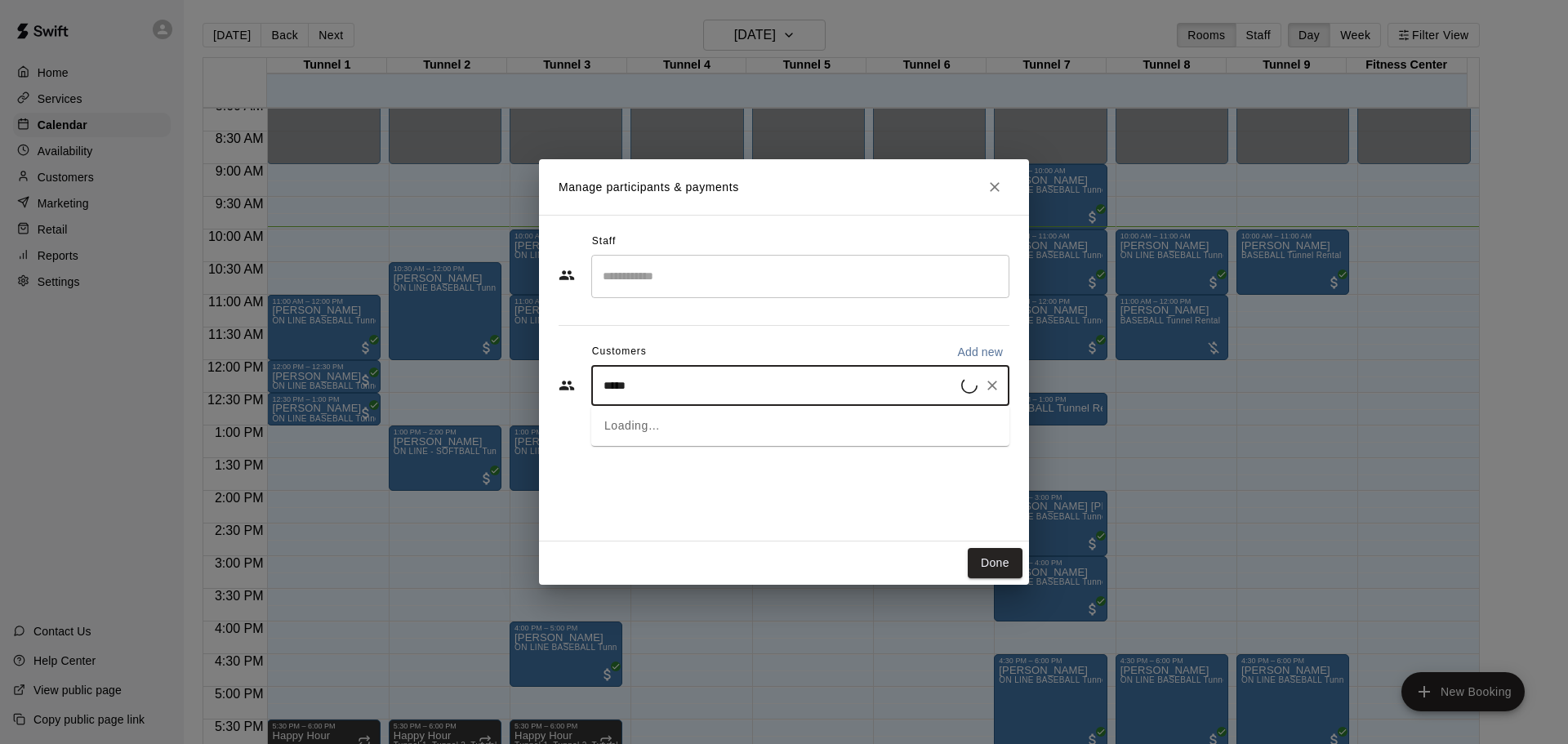
type input "******"
click at [688, 434] on div "[PERSON_NAME] [EMAIL_ADDRESS][DOMAIN_NAME]" at bounding box center [724, 432] width 176 height 35
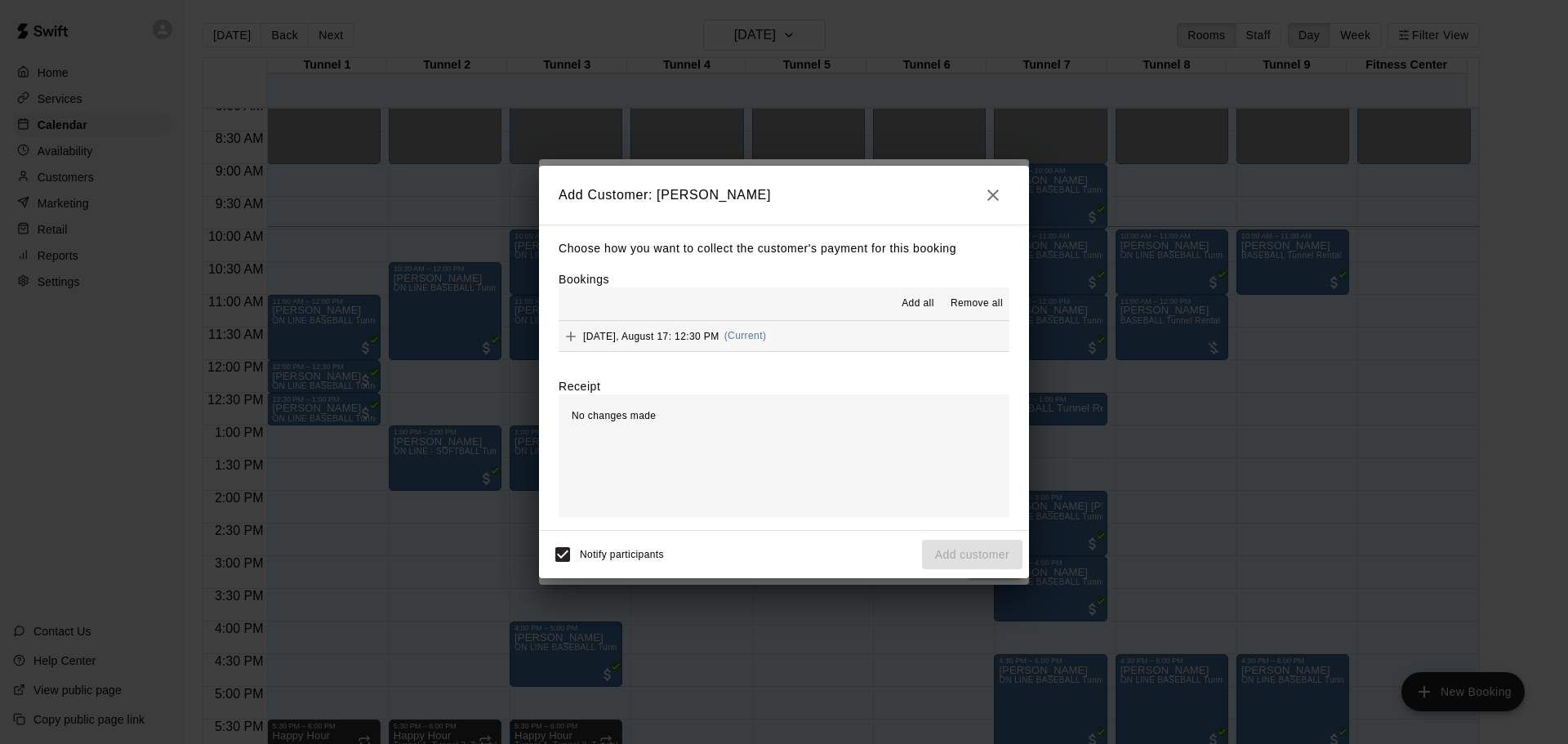
click at [827, 344] on button "[DATE], August 17: 12:30 PM (Current)" at bounding box center [784, 336] width 450 height 30
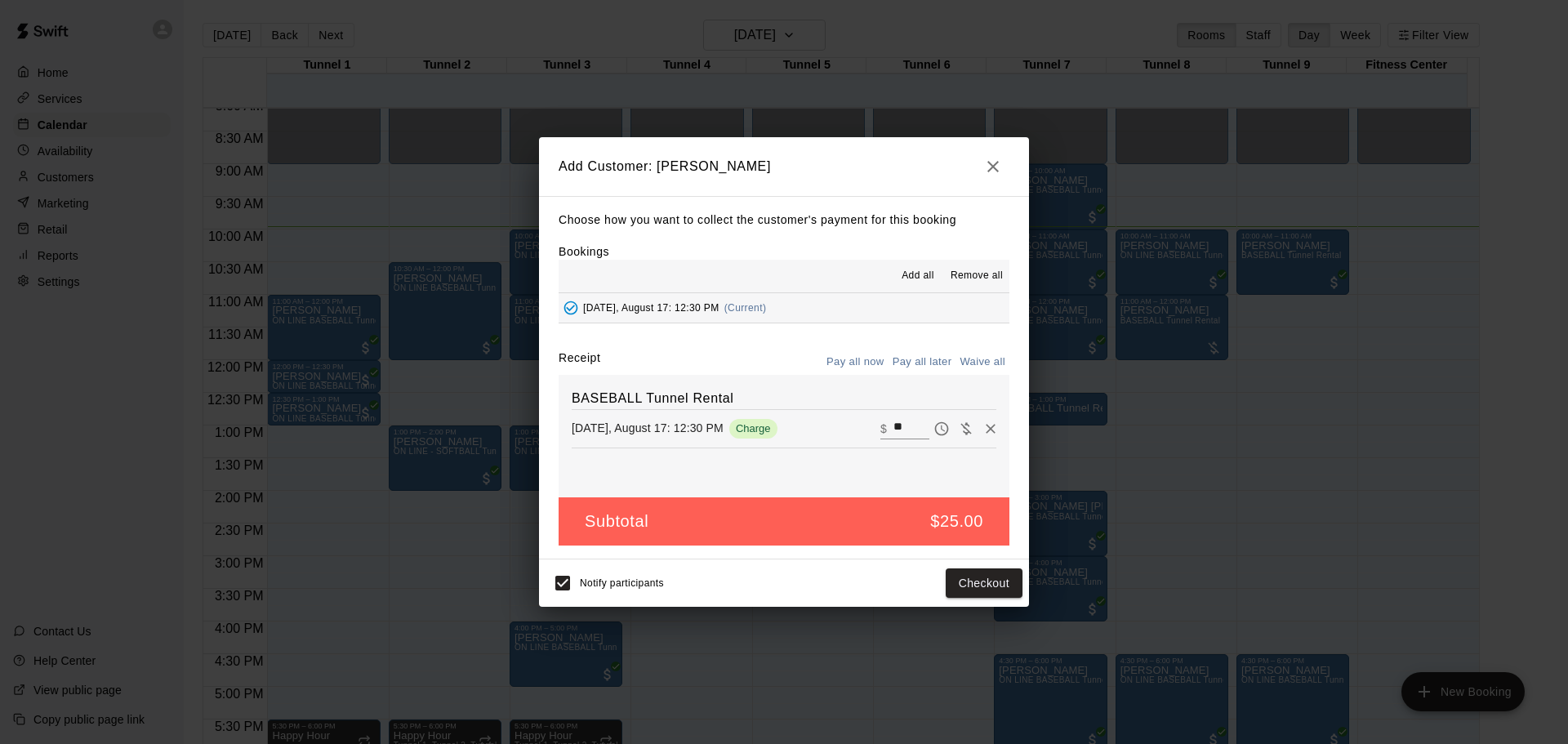
click at [921, 366] on button "Pay all later" at bounding box center [922, 362] width 68 height 25
click at [948, 588] on button "Add customer" at bounding box center [972, 583] width 100 height 30
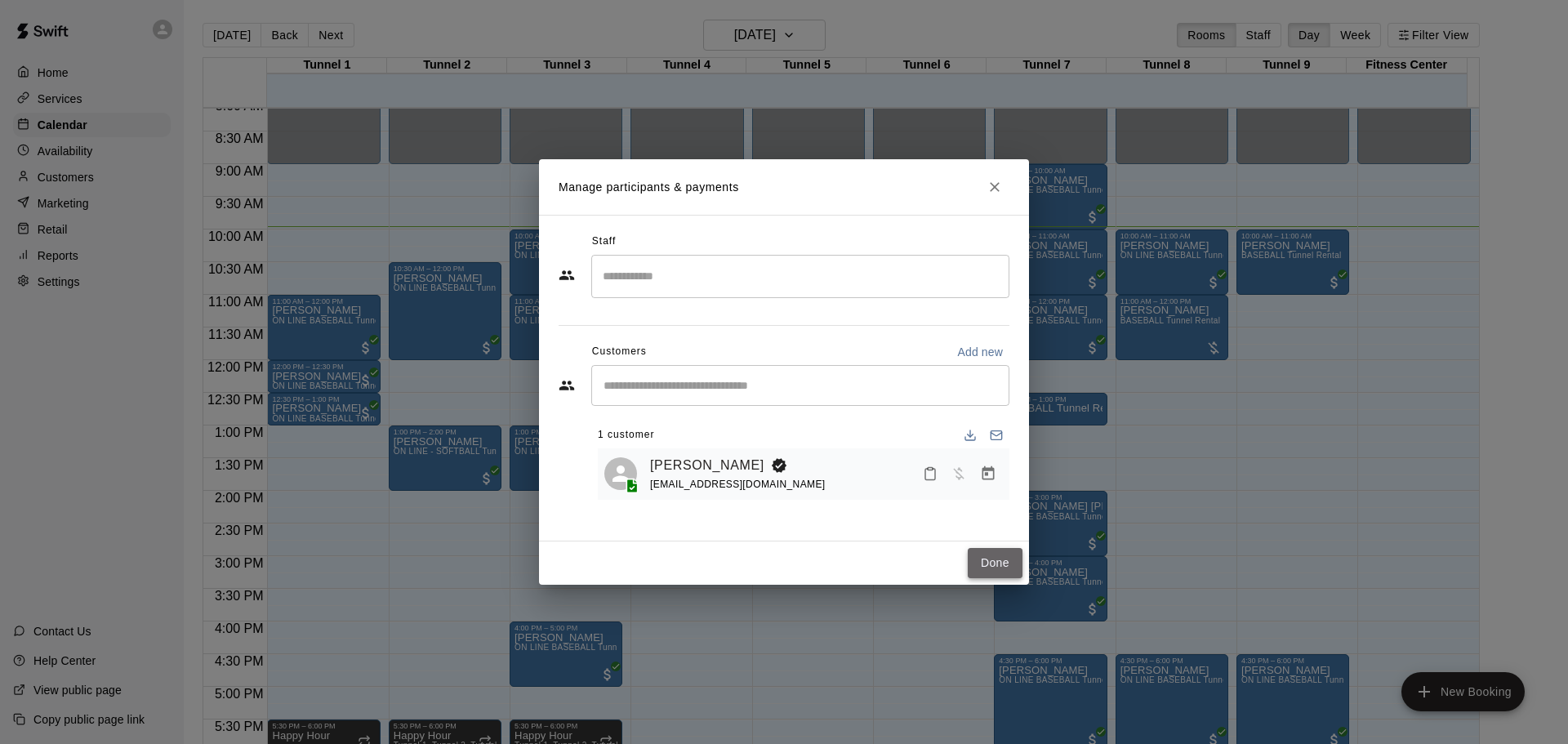
click at [997, 556] on button "Done" at bounding box center [995, 562] width 54 height 30
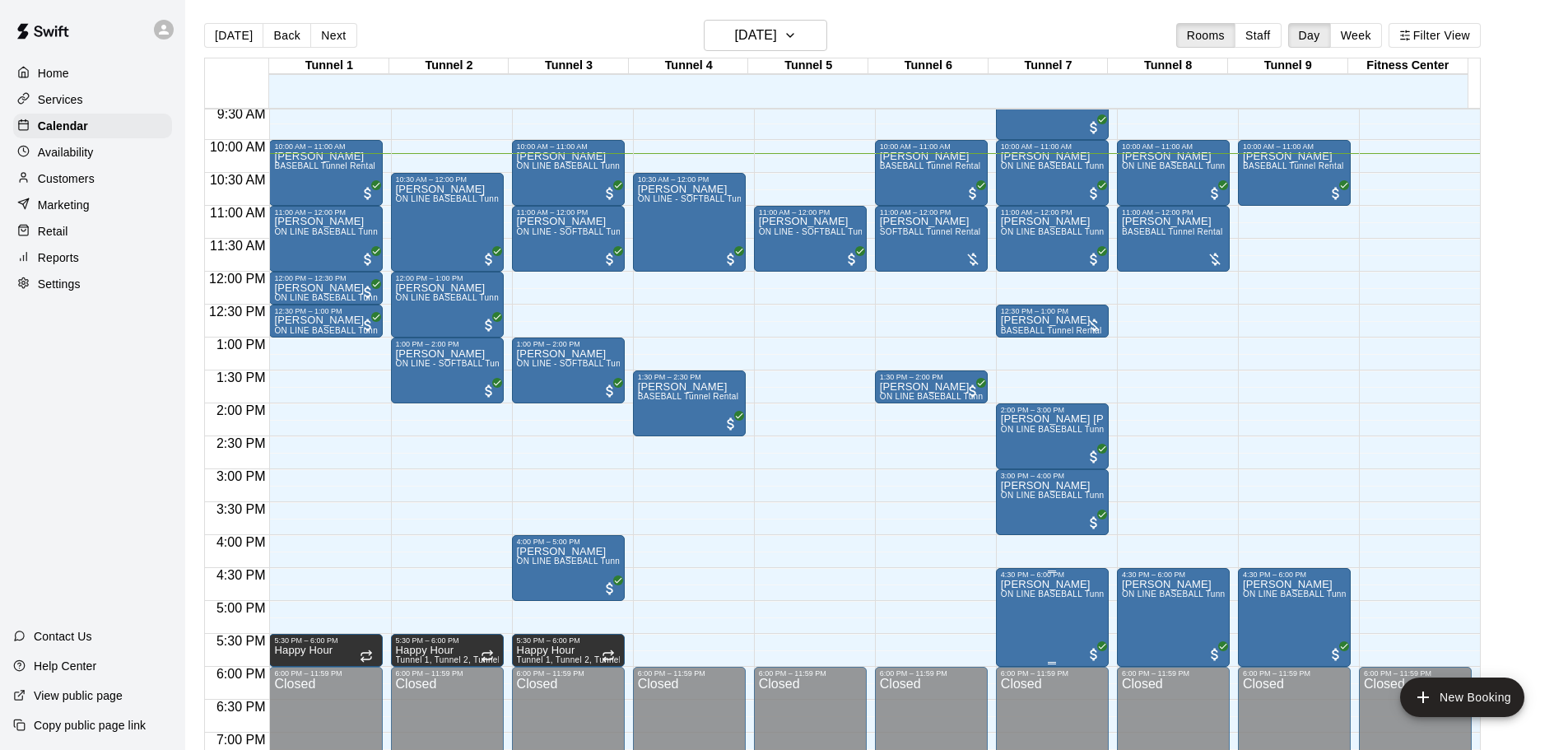
scroll to position [508, 0]
